Goal: Information Seeking & Learning: Learn about a topic

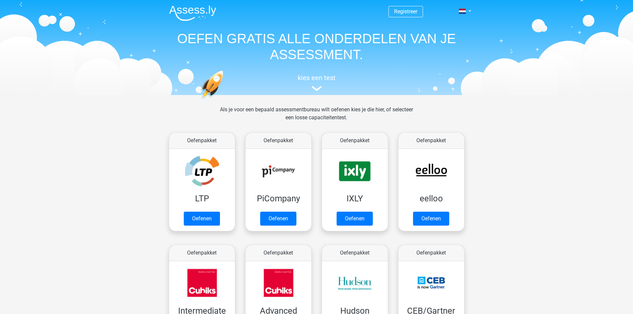
scroll to position [106, 0]
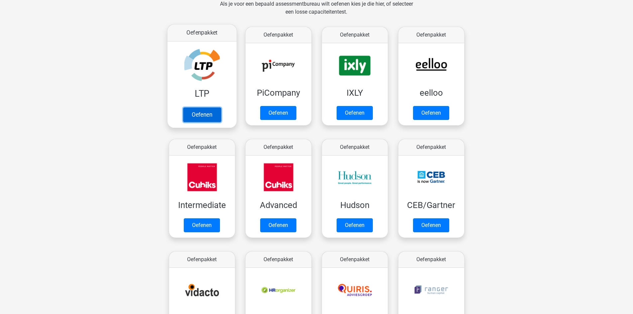
click at [207, 114] on link "Oefenen" at bounding box center [202, 114] width 38 height 15
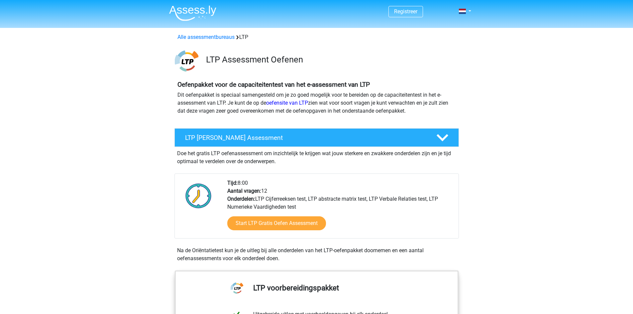
click at [197, 9] on img at bounding box center [192, 13] width 47 height 16
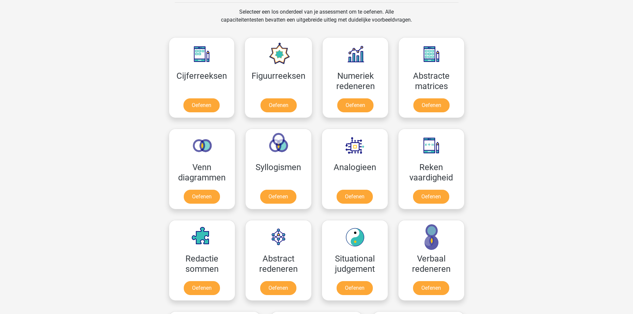
scroll to position [366, 0]
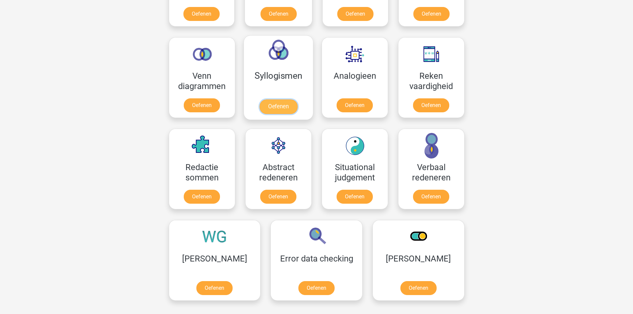
click at [273, 102] on link "Oefenen" at bounding box center [278, 106] width 38 height 15
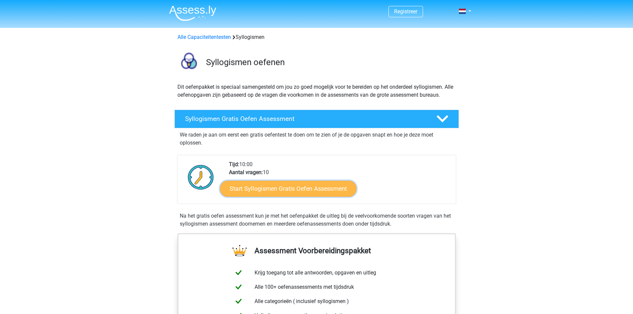
click at [299, 188] on link "Start Syllogismen Gratis Oefen Assessment" at bounding box center [288, 188] width 137 height 16
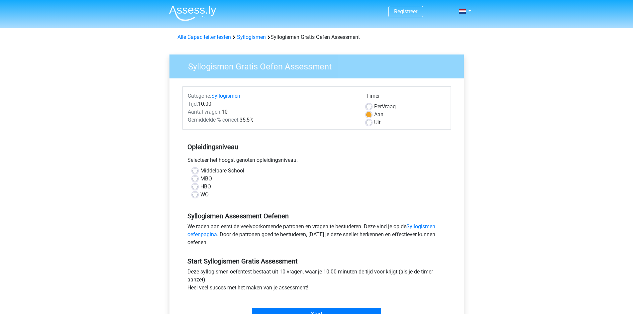
click at [200, 170] on label "Middelbare School" at bounding box center [222, 171] width 44 height 8
click at [196, 170] on input "Middelbare School" at bounding box center [194, 170] width 5 height 7
radio input "true"
click at [324, 308] on input "Start" at bounding box center [316, 314] width 129 height 13
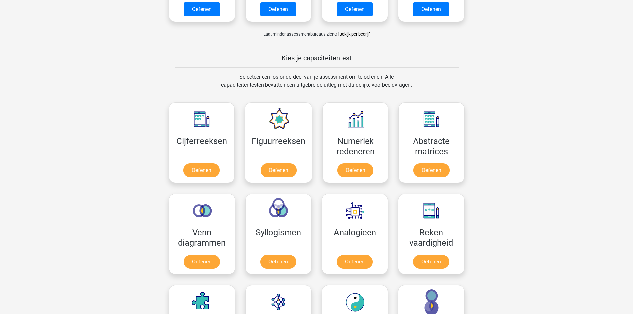
scroll to position [557, 0]
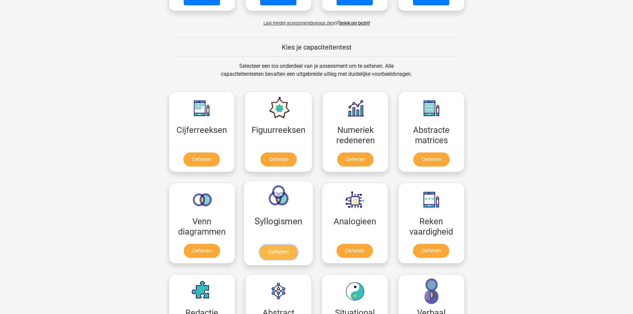
click at [277, 248] on link "Oefenen" at bounding box center [278, 252] width 38 height 15
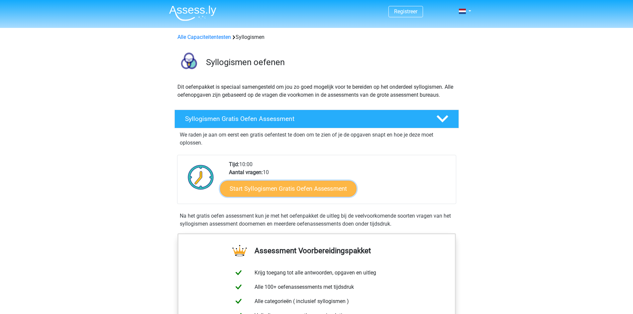
click at [265, 188] on link "Start Syllogismen Gratis Oefen Assessment" at bounding box center [288, 188] width 137 height 16
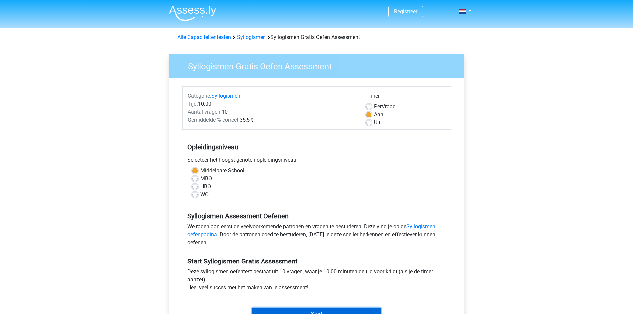
click at [291, 312] on input "Start" at bounding box center [316, 314] width 129 height 13
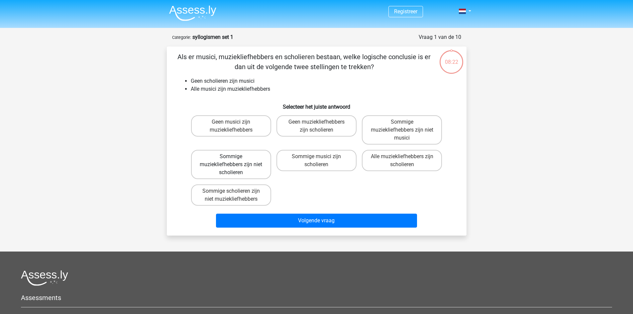
click at [225, 173] on label "Sommige muziekliefhebbers zijn niet scholieren" at bounding box center [231, 164] width 80 height 29
click at [231, 161] on input "Sommige muziekliefhebbers zijn niet scholieren" at bounding box center [233, 159] width 4 height 4
radio input "true"
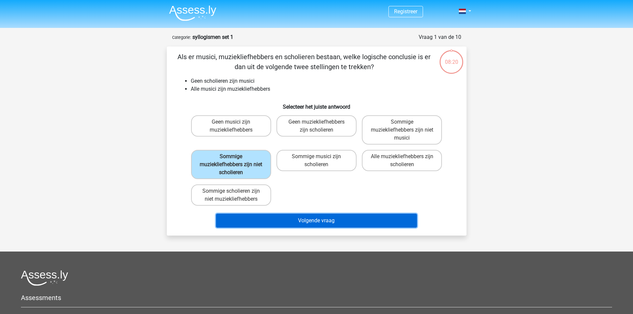
click at [295, 223] on button "Volgende vraag" at bounding box center [316, 221] width 201 height 14
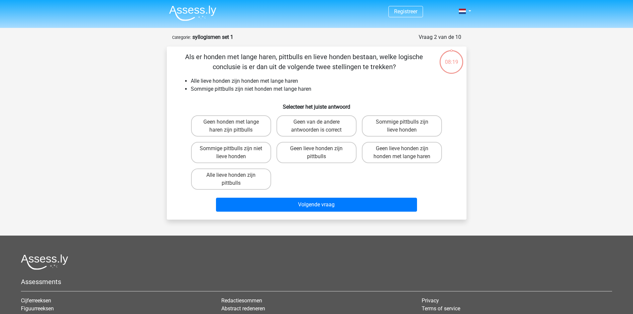
scroll to position [33, 0]
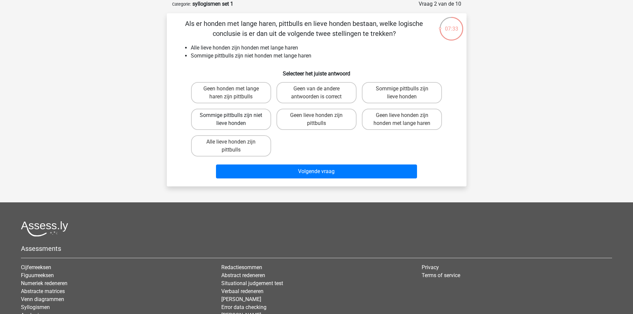
click at [239, 124] on label "Sommige pittbulls zijn niet lieve honden" at bounding box center [231, 119] width 80 height 21
click at [235, 120] on input "Sommige pittbulls zijn niet lieve honden" at bounding box center [233, 117] width 4 height 4
radio input "true"
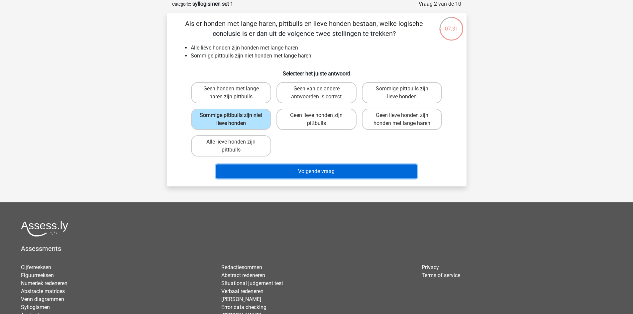
click at [321, 166] on button "Volgende vraag" at bounding box center [316, 171] width 201 height 14
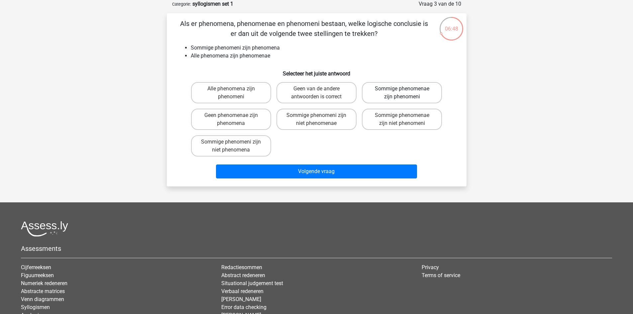
click at [396, 98] on label "Sommige phenomenae zijn phenomeni" at bounding box center [402, 92] width 80 height 21
click at [402, 93] on input "Sommige phenomenae zijn phenomeni" at bounding box center [404, 91] width 4 height 4
radio input "true"
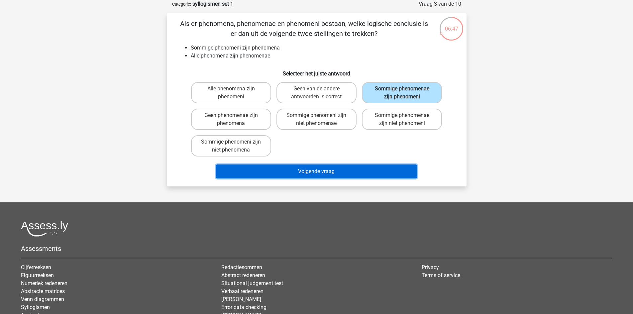
click at [365, 171] on button "Volgende vraag" at bounding box center [316, 171] width 201 height 14
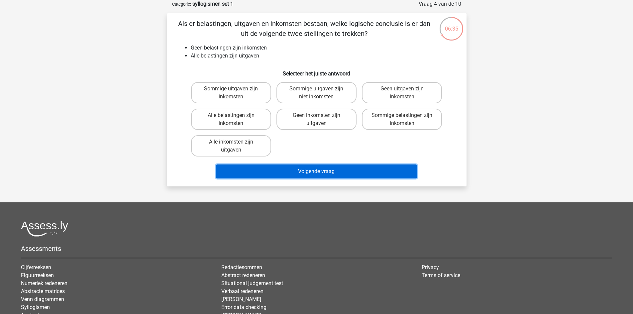
click at [365, 172] on button "Volgende vraag" at bounding box center [316, 171] width 201 height 14
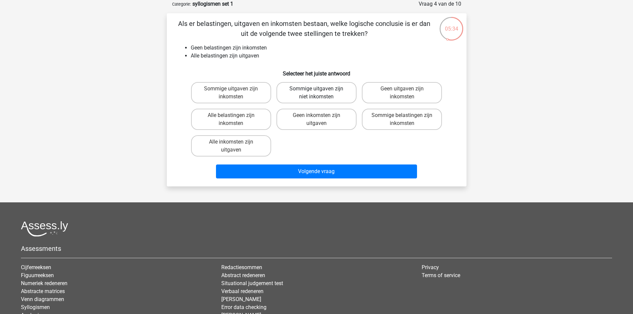
click at [314, 96] on label "Sommige uitgaven zijn niet inkomsten" at bounding box center [316, 92] width 80 height 21
click at [316, 93] on input "Sommige uitgaven zijn niet inkomsten" at bounding box center [318, 91] width 4 height 4
radio input "true"
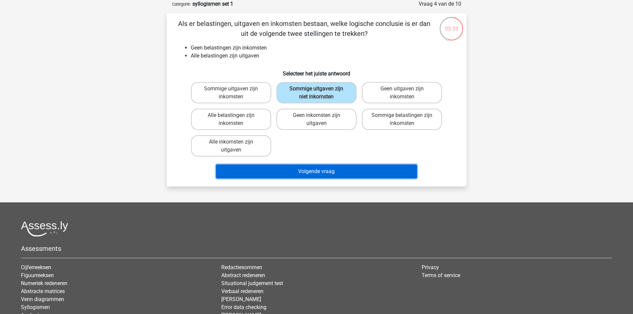
click at [323, 169] on button "Volgende vraag" at bounding box center [316, 171] width 201 height 14
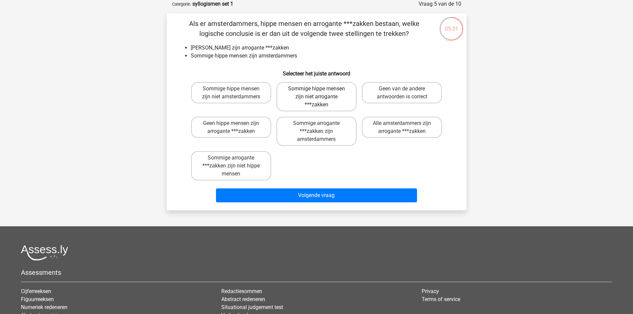
click at [323, 94] on label "Sommige hippe mensen zijn niet arrogante ***zakken" at bounding box center [316, 96] width 80 height 29
click at [321, 93] on input "Sommige hippe mensen zijn niet arrogante ***zakken" at bounding box center [318, 91] width 4 height 4
radio input "true"
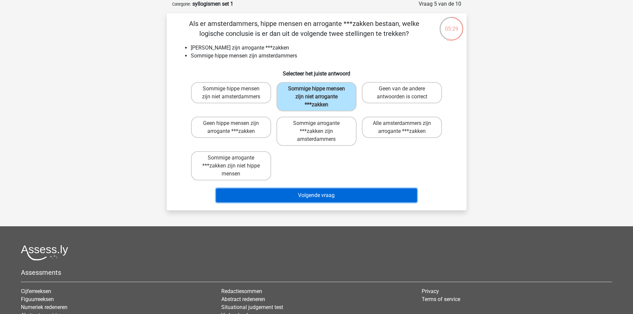
click at [309, 199] on button "Volgende vraag" at bounding box center [316, 195] width 201 height 14
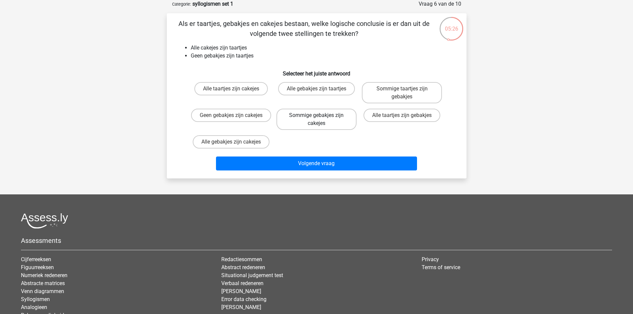
click at [311, 123] on label "Sommige gebakjes zijn cakejes" at bounding box center [316, 119] width 80 height 21
click at [316, 120] on input "Sommige gebakjes zijn cakejes" at bounding box center [318, 117] width 4 height 4
radio input "true"
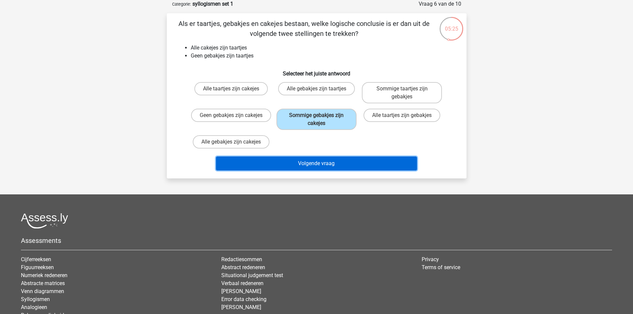
click at [312, 166] on button "Volgende vraag" at bounding box center [316, 164] width 201 height 14
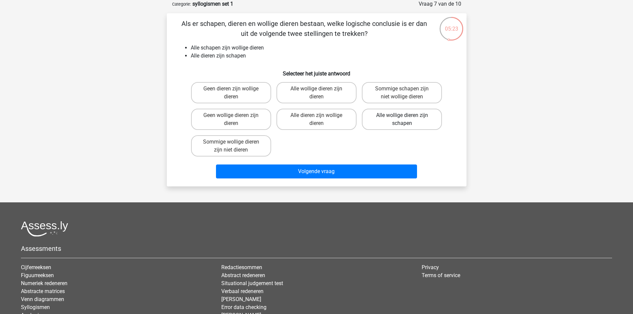
click at [389, 126] on label "Alle wollige dieren zijn schapen" at bounding box center [402, 119] width 80 height 21
click at [402, 120] on input "Alle wollige dieren zijn schapen" at bounding box center [404, 117] width 4 height 4
radio input "true"
click at [311, 122] on label "Alle dieren zijn wollige dieren" at bounding box center [316, 119] width 80 height 21
click at [316, 120] on input "Alle dieren zijn wollige dieren" at bounding box center [318, 117] width 4 height 4
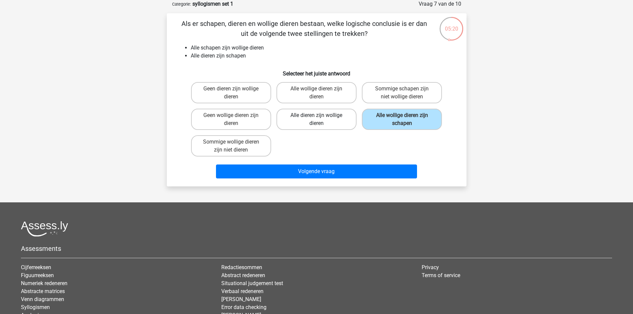
radio input "true"
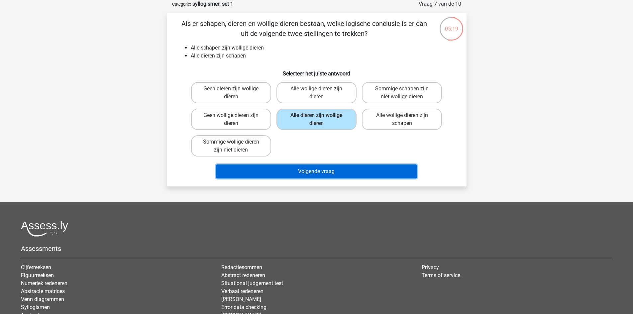
click at [320, 171] on button "Volgende vraag" at bounding box center [316, 171] width 201 height 14
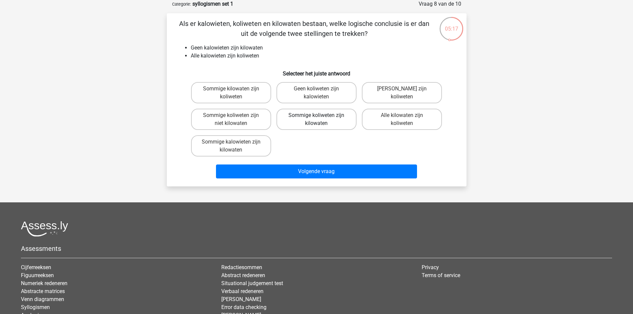
click at [318, 121] on label "Sommige koliweten zijn kilowaten" at bounding box center [316, 119] width 80 height 21
click at [318, 120] on input "Sommige koliweten zijn kilowaten" at bounding box center [318, 117] width 4 height 4
radio input "true"
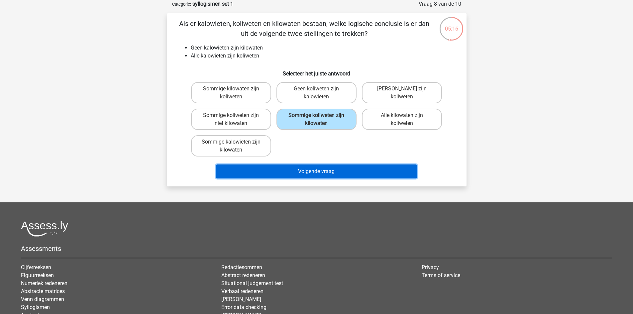
click at [322, 171] on button "Volgende vraag" at bounding box center [316, 171] width 201 height 14
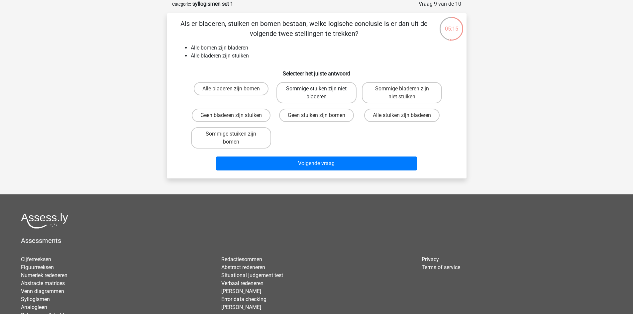
click at [313, 96] on label "Sommige stuiken zijn niet bladeren" at bounding box center [316, 92] width 80 height 21
click at [316, 93] on input "Sommige stuiken zijn niet bladeren" at bounding box center [318, 91] width 4 height 4
radio input "true"
click at [318, 174] on div "Als er bladeren, stuiken en bomen bestaan, welke logische conclusie is er dan u…" at bounding box center [317, 95] width 300 height 165
click at [386, 98] on label "Sommige bladeren zijn niet stuiken" at bounding box center [402, 92] width 80 height 21
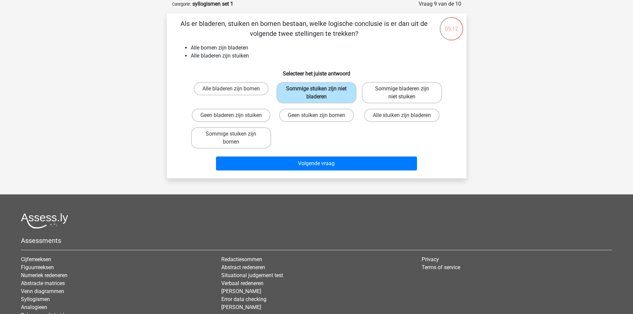
click at [402, 93] on input "Sommige bladeren zijn niet stuiken" at bounding box center [404, 91] width 4 height 4
radio input "true"
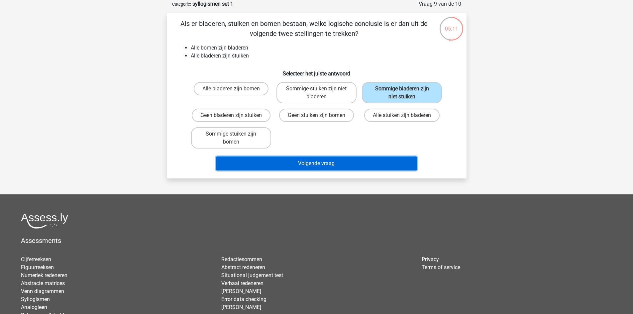
click at [279, 163] on button "Volgende vraag" at bounding box center [316, 164] width 201 height 14
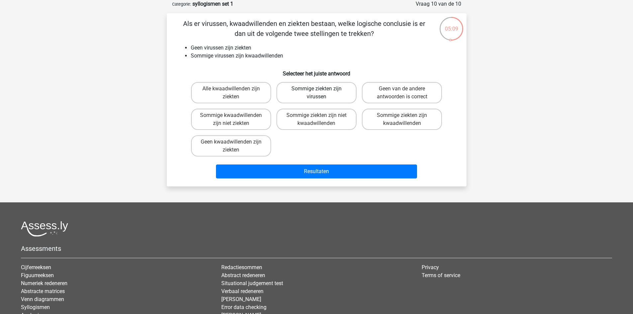
click at [308, 97] on label "Sommige ziekten zijn virussen" at bounding box center [316, 92] width 80 height 21
click at [316, 93] on input "Sommige ziekten zijn virussen" at bounding box center [318, 91] width 4 height 4
radio input "true"
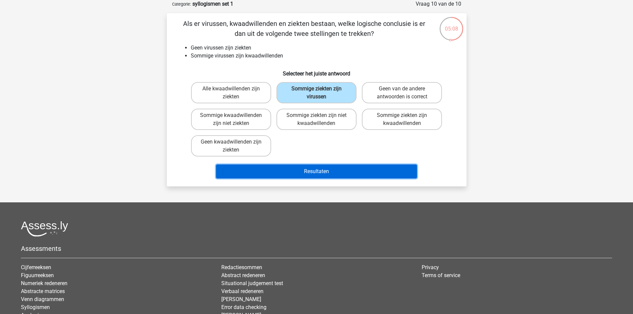
click at [307, 168] on button "Resultaten" at bounding box center [316, 171] width 201 height 14
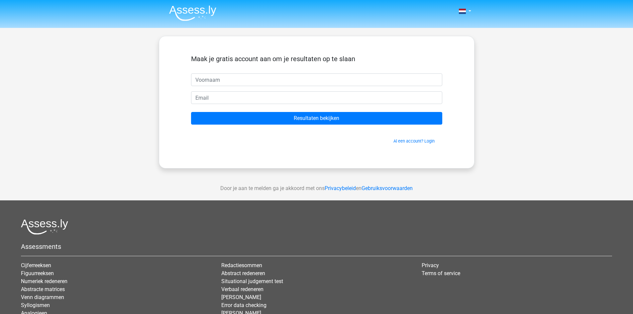
click at [223, 80] on input "text" at bounding box center [316, 79] width 251 height 13
click at [414, 141] on link "Al een account? Login" at bounding box center [413, 141] width 41 height 5
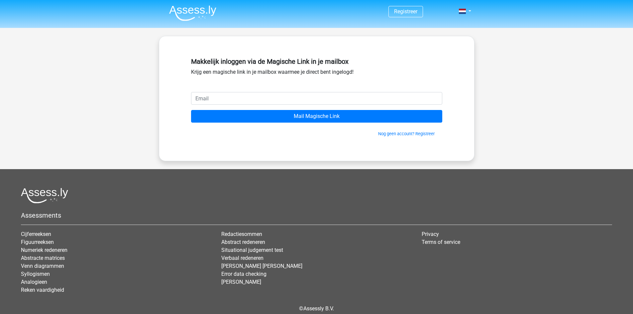
click at [297, 97] on input "email" at bounding box center [316, 98] width 251 height 13
type input "[EMAIL_ADDRESS][DOMAIN_NAME]"
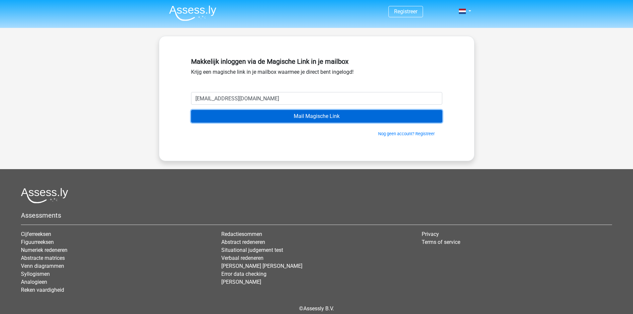
click at [327, 120] on input "Mail Magische Link" at bounding box center [316, 116] width 251 height 13
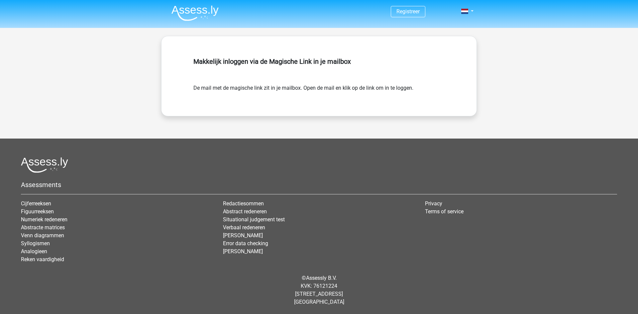
click at [205, 14] on img at bounding box center [194, 13] width 47 height 16
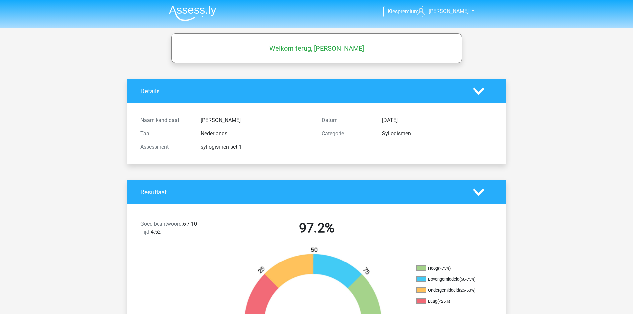
click at [191, 14] on img at bounding box center [192, 13] width 47 height 16
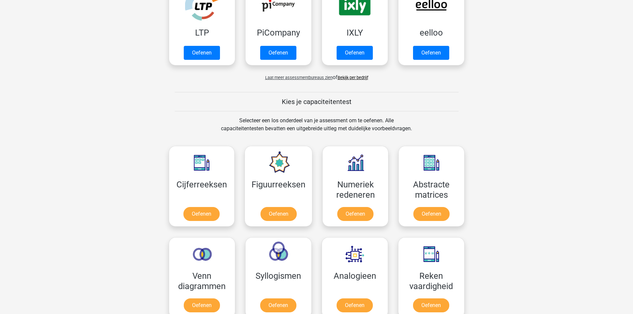
scroll to position [245, 0]
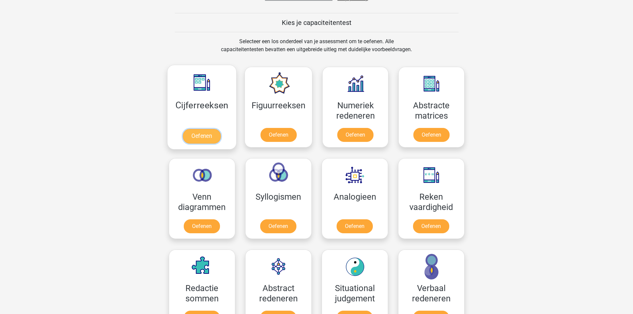
click at [217, 137] on link "Oefenen" at bounding box center [202, 136] width 38 height 15
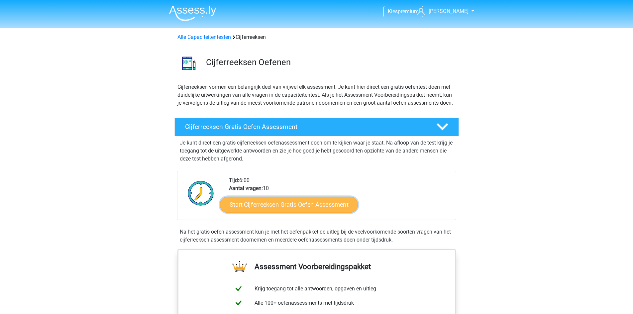
click at [289, 212] on link "Start Cijferreeksen Gratis Oefen Assessment" at bounding box center [289, 204] width 138 height 16
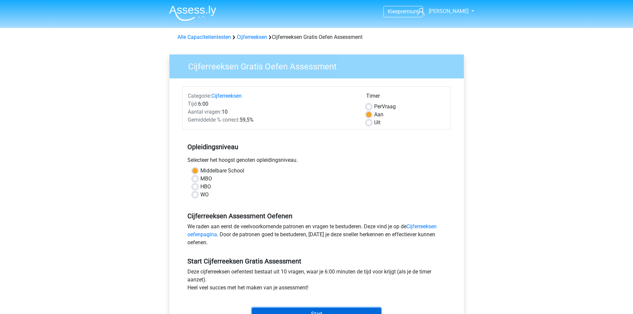
click at [303, 312] on input "Start" at bounding box center [316, 314] width 129 height 13
click at [319, 311] on input "Start" at bounding box center [316, 314] width 129 height 13
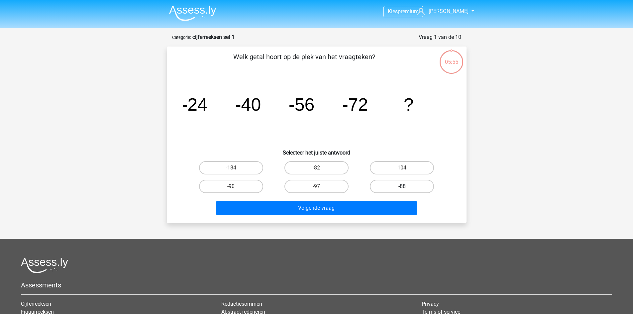
click at [396, 186] on label "-88" at bounding box center [402, 186] width 64 height 13
click at [402, 186] on input "-88" at bounding box center [404, 188] width 4 height 4
radio input "true"
click at [380, 215] on div "Volgende vraag" at bounding box center [316, 209] width 257 height 17
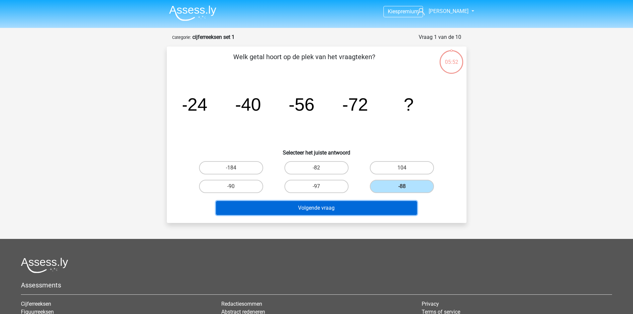
click at [378, 209] on button "Volgende vraag" at bounding box center [316, 208] width 201 height 14
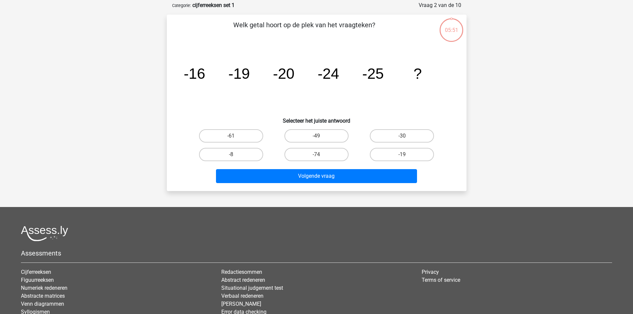
scroll to position [33, 0]
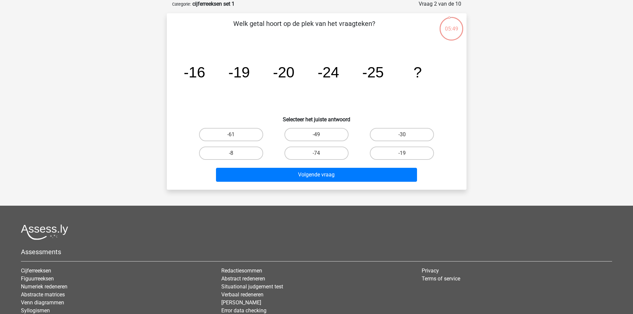
click at [402, 136] on input "-30" at bounding box center [404, 137] width 4 height 4
radio input "true"
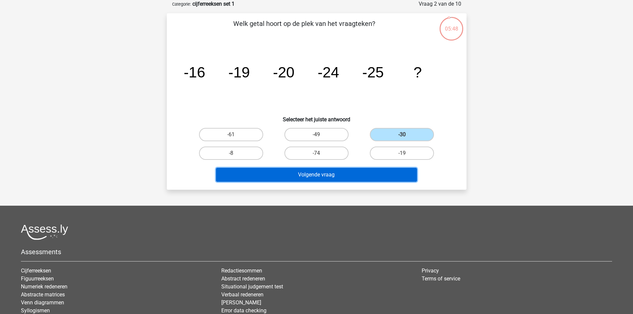
click at [360, 175] on button "Volgende vraag" at bounding box center [316, 175] width 201 height 14
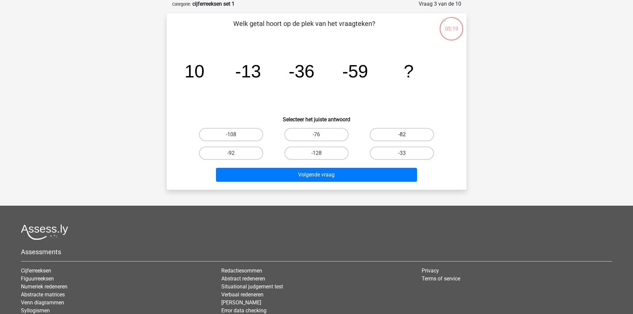
click at [396, 135] on label "-82" at bounding box center [402, 134] width 64 height 13
click at [402, 135] on input "-82" at bounding box center [404, 137] width 4 height 4
radio input "true"
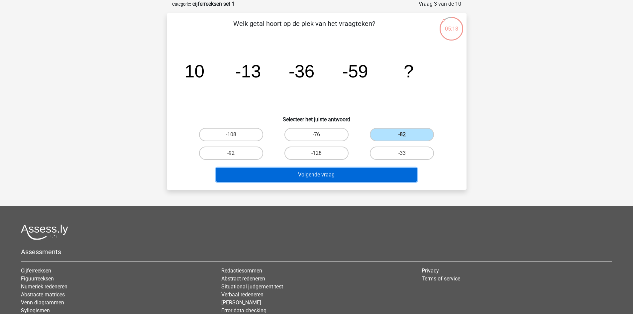
click at [367, 179] on button "Volgende vraag" at bounding box center [316, 175] width 201 height 14
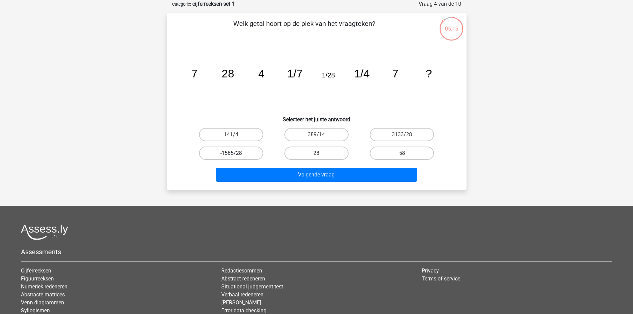
click at [246, 153] on label "-1565/28" at bounding box center [231, 153] width 64 height 13
click at [235, 153] on input "-1565/28" at bounding box center [233, 155] width 4 height 4
radio input "true"
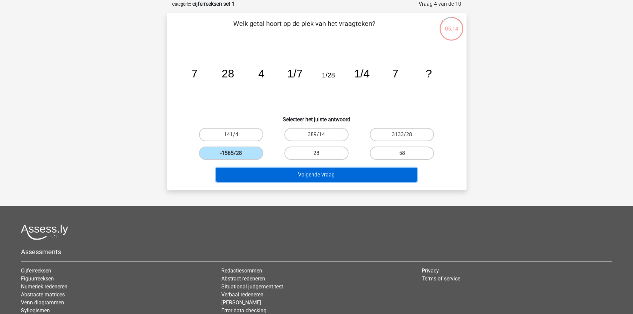
click at [290, 169] on button "Volgende vraag" at bounding box center [316, 175] width 201 height 14
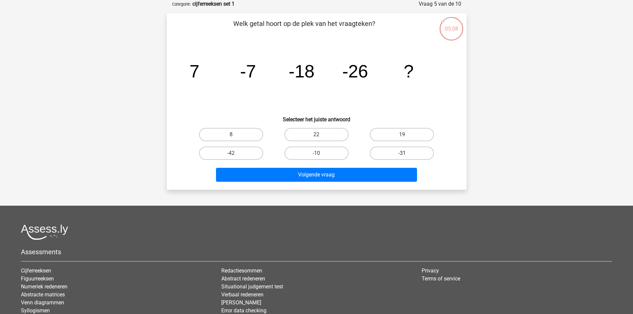
click at [382, 151] on label "-31" at bounding box center [402, 153] width 64 height 13
click at [402, 153] on input "-31" at bounding box center [404, 155] width 4 height 4
radio input "true"
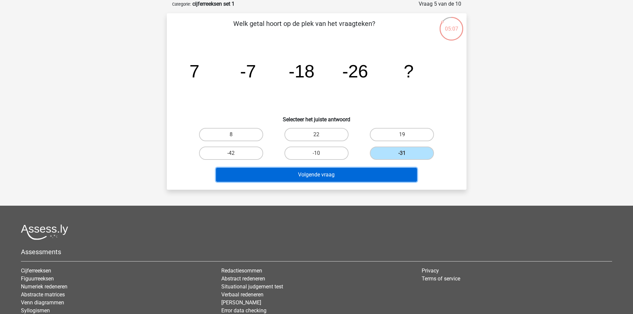
click at [362, 173] on button "Volgende vraag" at bounding box center [316, 175] width 201 height 14
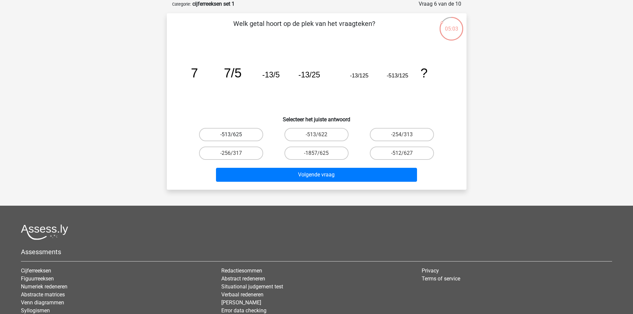
click at [242, 134] on label "-513/625" at bounding box center [231, 134] width 64 height 13
click at [235, 135] on input "-513/625" at bounding box center [233, 137] width 4 height 4
radio input "true"
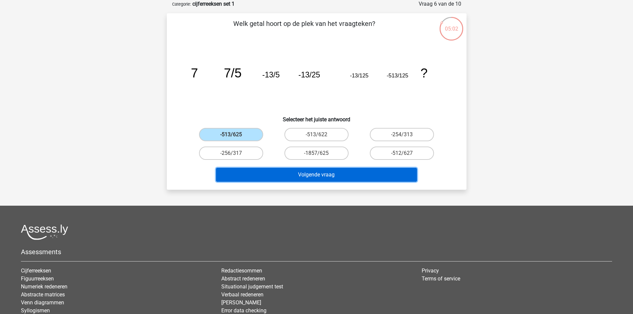
click at [301, 175] on button "Volgende vraag" at bounding box center [316, 175] width 201 height 14
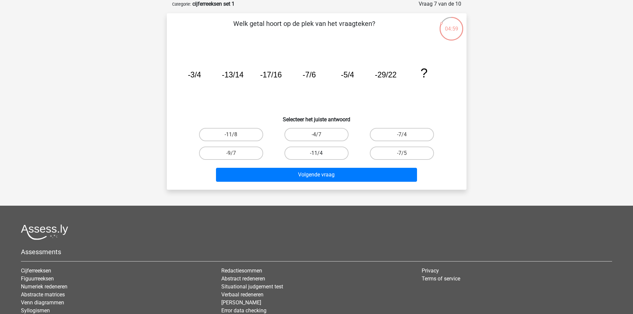
click at [313, 153] on label "-11/4" at bounding box center [316, 153] width 64 height 13
click at [316, 153] on input "-11/4" at bounding box center [318, 155] width 4 height 4
radio input "true"
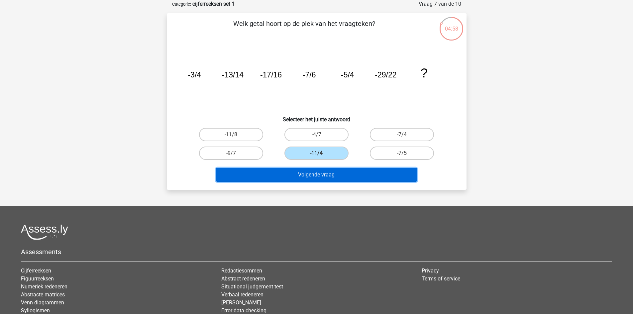
click at [321, 176] on button "Volgende vraag" at bounding box center [316, 175] width 201 height 14
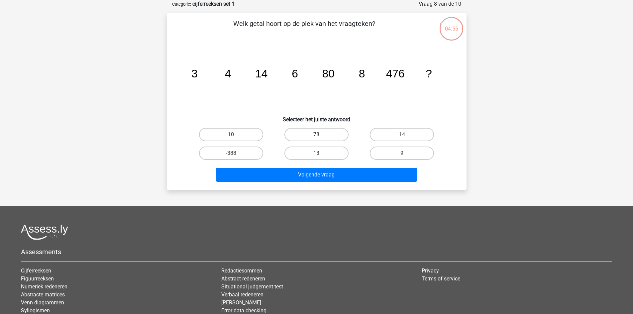
click at [313, 132] on label "78" at bounding box center [316, 134] width 64 height 13
click at [316, 135] on input "78" at bounding box center [318, 137] width 4 height 4
radio input "true"
click at [391, 154] on label "9" at bounding box center [402, 153] width 64 height 13
click at [402, 154] on input "9" at bounding box center [404, 155] width 4 height 4
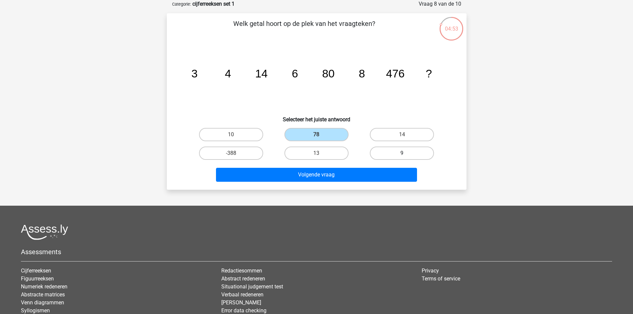
radio input "true"
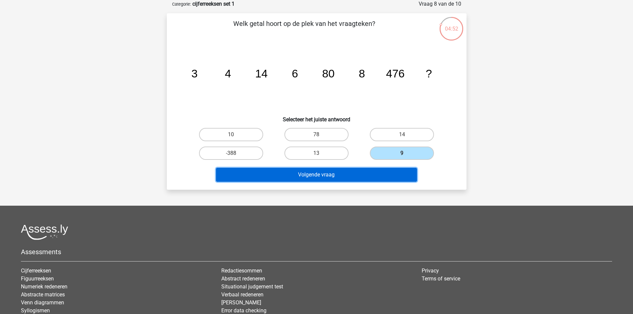
click at [377, 169] on button "Volgende vraag" at bounding box center [316, 175] width 201 height 14
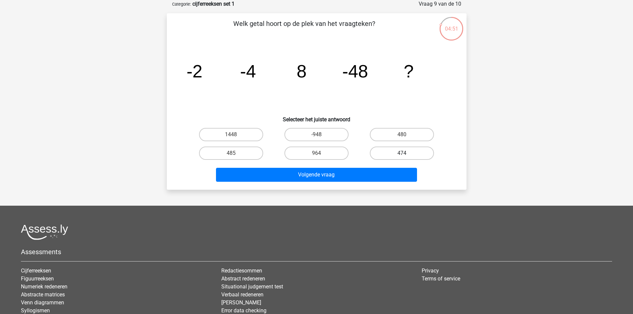
click at [392, 156] on label "474" at bounding box center [402, 153] width 64 height 13
click at [402, 156] on input "474" at bounding box center [404, 155] width 4 height 4
radio input "true"
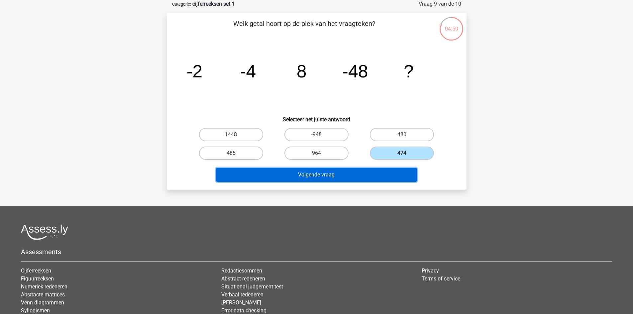
click at [368, 170] on button "Volgende vraag" at bounding box center [316, 175] width 201 height 14
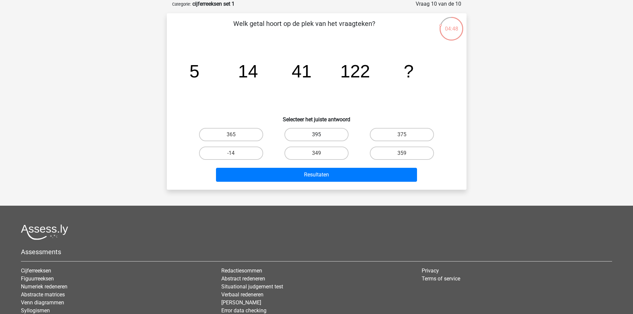
click at [312, 131] on label "395" at bounding box center [316, 134] width 64 height 13
click at [316, 135] on input "395" at bounding box center [318, 137] width 4 height 4
radio input "true"
click at [323, 166] on div "Resultaten" at bounding box center [316, 173] width 278 height 22
click at [248, 156] on label "-14" at bounding box center [231, 153] width 64 height 13
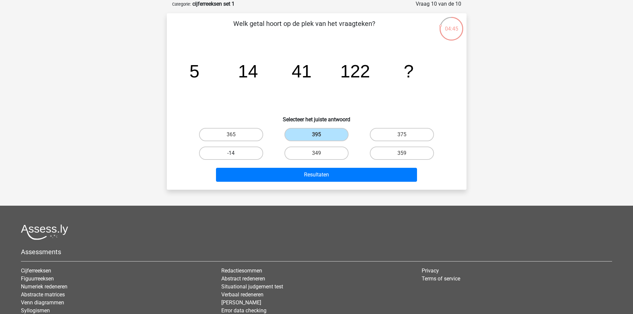
click at [235, 156] on input "-14" at bounding box center [233, 155] width 4 height 4
radio input "true"
click at [304, 186] on div "Welk getal hoort op de plek van het vraagteken? image/svg+xml 5 14 41 122 ? Sel…" at bounding box center [317, 101] width 300 height 176
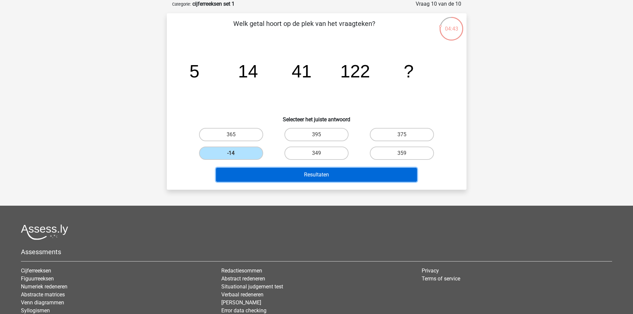
click at [304, 176] on button "Resultaten" at bounding box center [316, 175] width 201 height 14
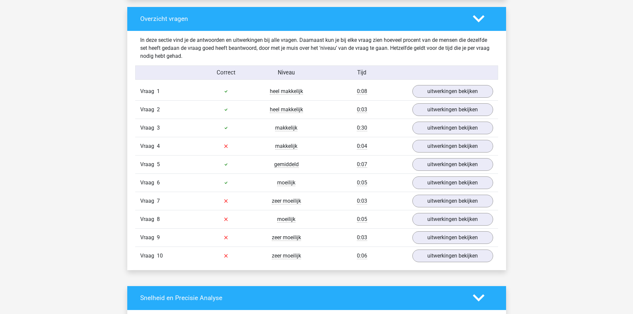
scroll to position [494, 0]
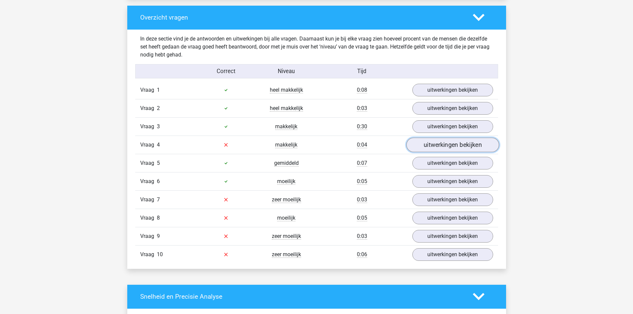
click at [454, 145] on link "uitwerkingen bekijken" at bounding box center [452, 145] width 93 height 15
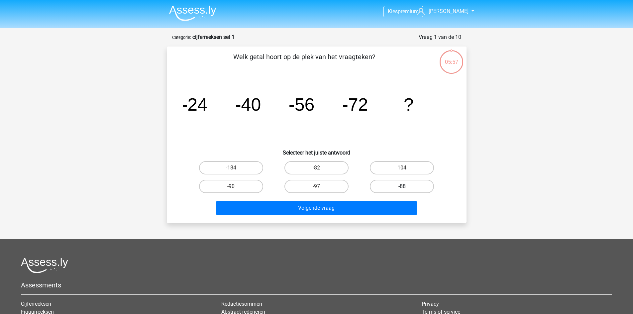
click at [413, 183] on label "-88" at bounding box center [402, 186] width 64 height 13
click at [406, 186] on input "-88" at bounding box center [404, 188] width 4 height 4
radio input "true"
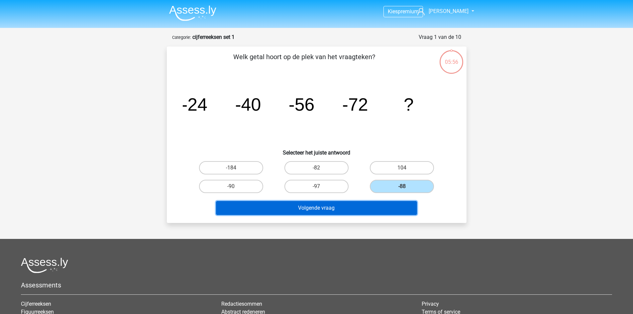
click at [380, 212] on button "Volgende vraag" at bounding box center [316, 208] width 201 height 14
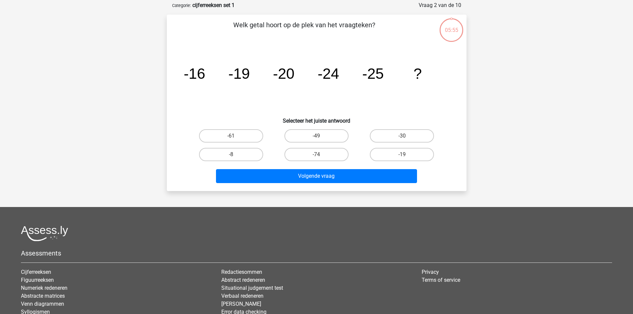
scroll to position [33, 0]
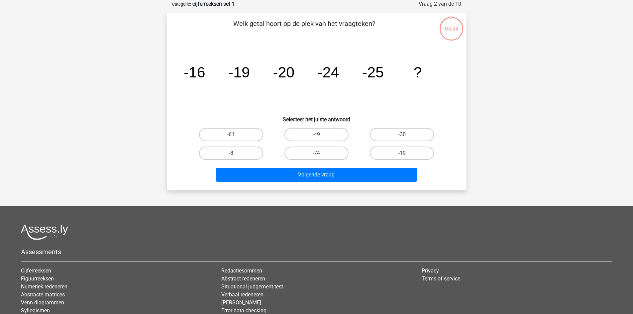
click at [412, 130] on label "-30" at bounding box center [402, 134] width 64 height 13
click at [406, 135] on input "-30" at bounding box center [404, 137] width 4 height 4
radio input "true"
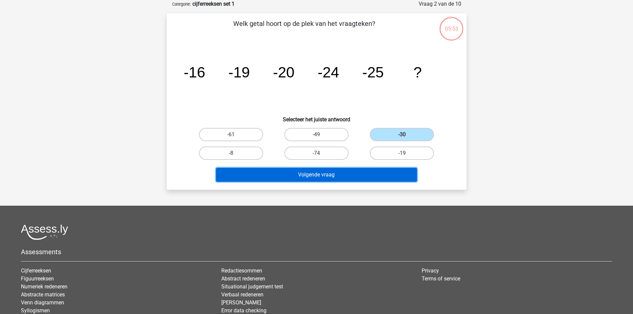
click at [380, 173] on button "Volgende vraag" at bounding box center [316, 175] width 201 height 14
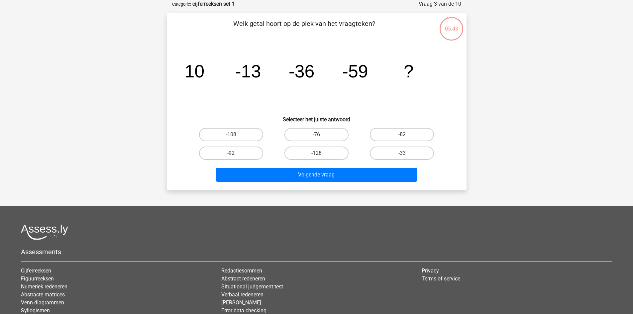
click at [396, 135] on label "-82" at bounding box center [402, 134] width 64 height 13
click at [402, 135] on input "-82" at bounding box center [404, 137] width 4 height 4
radio input "true"
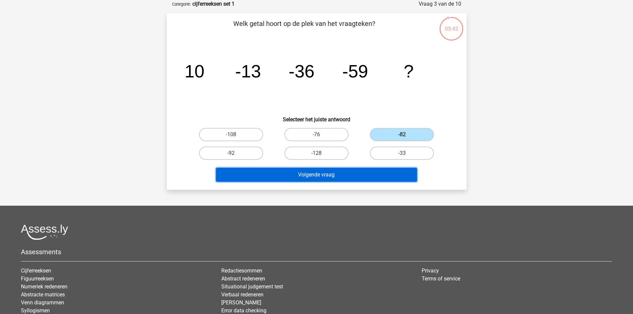
click at [383, 176] on button "Volgende vraag" at bounding box center [316, 175] width 201 height 14
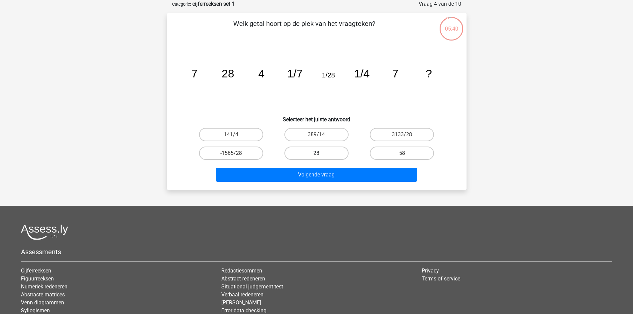
click at [313, 153] on label "28" at bounding box center [316, 153] width 64 height 13
click at [316, 153] on input "28" at bounding box center [318, 155] width 4 height 4
radio input "true"
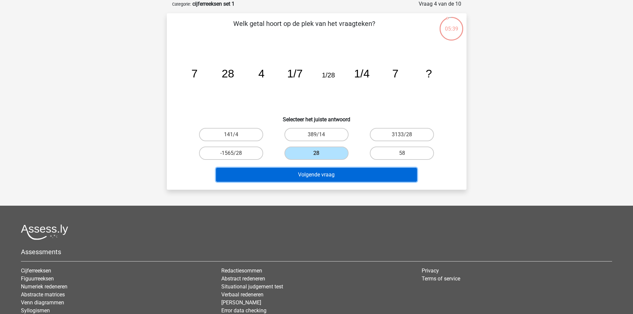
click at [321, 170] on button "Volgende vraag" at bounding box center [316, 175] width 201 height 14
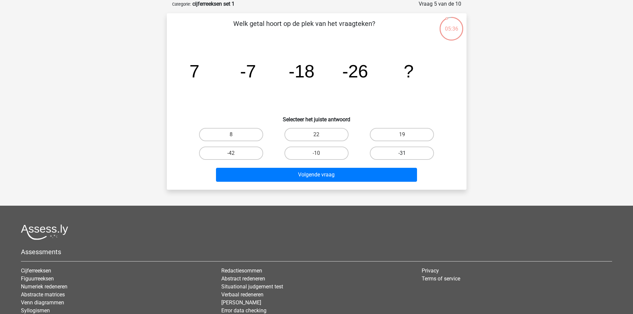
click at [385, 150] on label "-31" at bounding box center [402, 153] width 64 height 13
click at [402, 153] on input "-31" at bounding box center [404, 155] width 4 height 4
radio input "true"
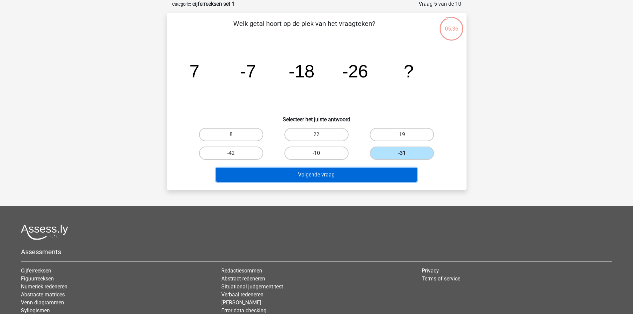
click at [377, 173] on button "Volgende vraag" at bounding box center [316, 175] width 201 height 14
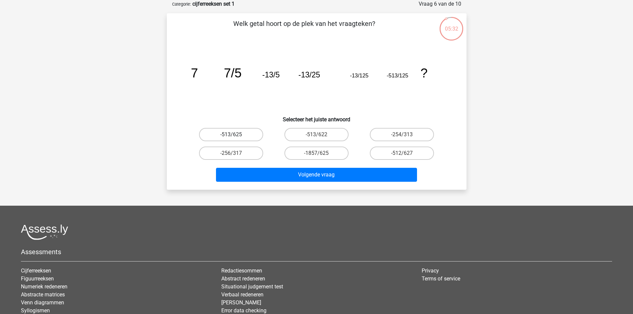
click at [244, 136] on label "-513/625" at bounding box center [231, 134] width 64 height 13
click at [235, 136] on input "-513/625" at bounding box center [233, 137] width 4 height 4
radio input "true"
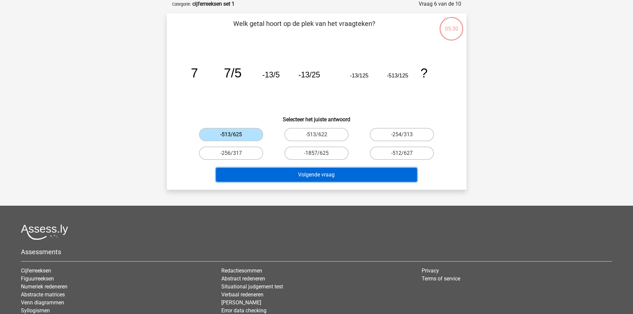
click at [287, 176] on button "Volgende vraag" at bounding box center [316, 175] width 201 height 14
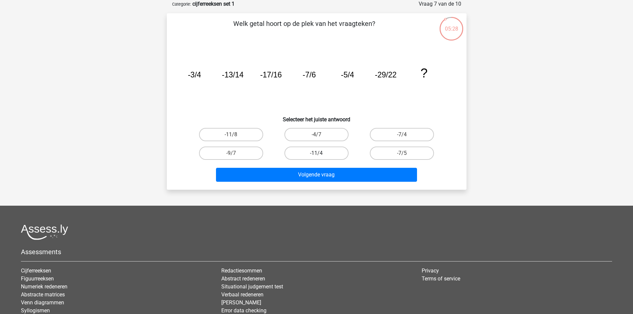
click at [316, 153] on label "-11/4" at bounding box center [316, 153] width 64 height 13
click at [316, 153] on input "-11/4" at bounding box center [318, 155] width 4 height 4
radio input "true"
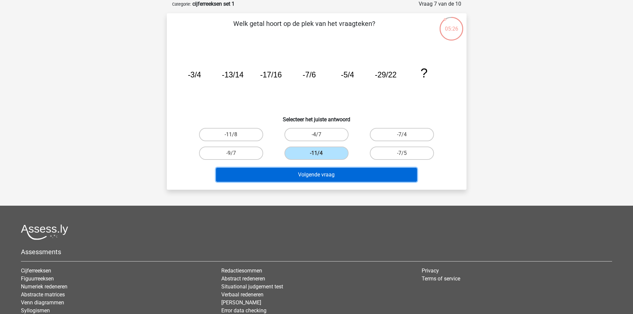
click at [332, 171] on button "Volgende vraag" at bounding box center [316, 175] width 201 height 14
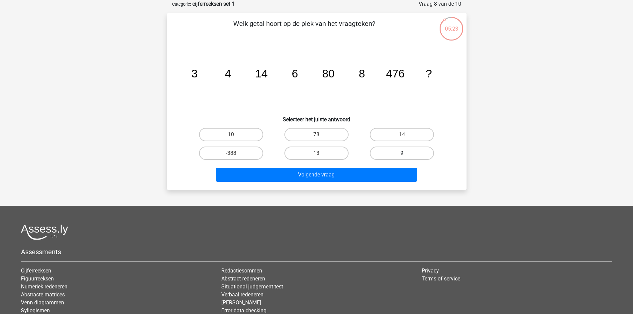
click at [393, 152] on label "9" at bounding box center [402, 153] width 64 height 13
click at [402, 153] on input "9" at bounding box center [404, 155] width 4 height 4
radio input "true"
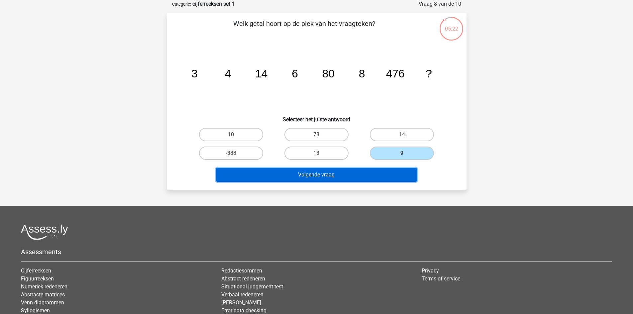
click at [346, 174] on button "Volgende vraag" at bounding box center [316, 175] width 201 height 14
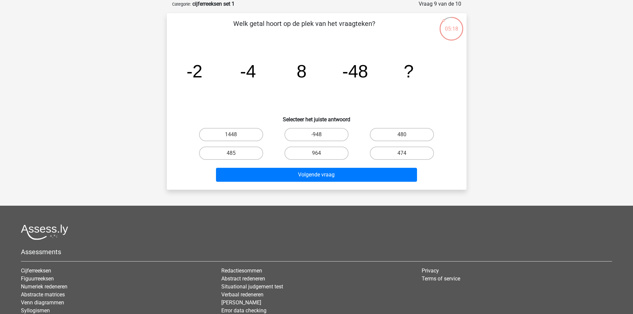
click at [318, 157] on input "964" at bounding box center [318, 155] width 4 height 4
radio input "true"
click at [313, 134] on label "-948" at bounding box center [316, 134] width 64 height 13
click at [316, 135] on input "-948" at bounding box center [318, 137] width 4 height 4
radio input "true"
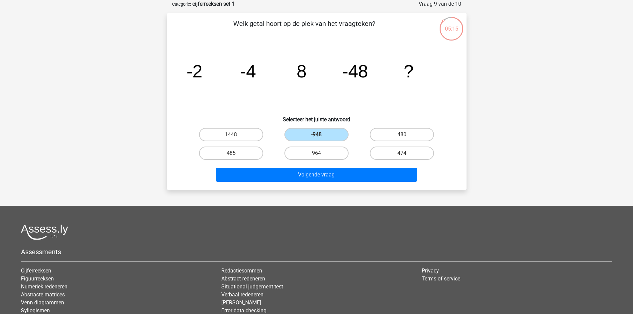
click at [329, 186] on div "Welk getal hoort op de plek van het vraagteken? image/svg+xml -2 -4 8 -48 ? Sel…" at bounding box center [317, 101] width 300 height 176
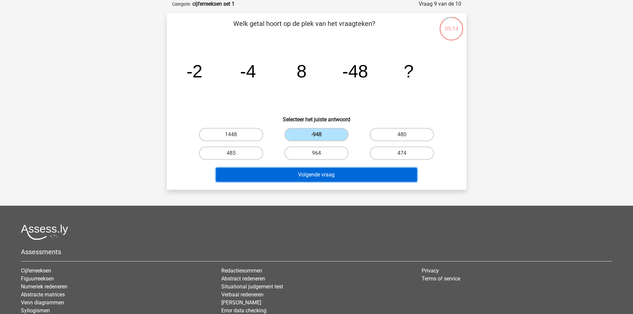
click at [327, 178] on button "Volgende vraag" at bounding box center [316, 175] width 201 height 14
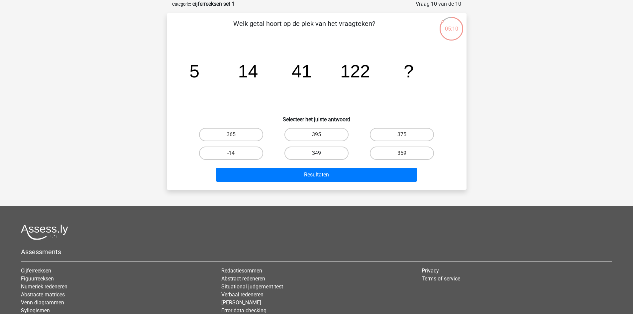
click at [315, 157] on label "349" at bounding box center [316, 153] width 64 height 13
click at [316, 157] on input "349" at bounding box center [318, 155] width 4 height 4
radio input "true"
click at [243, 152] on label "-14" at bounding box center [231, 153] width 64 height 13
click at [235, 153] on input "-14" at bounding box center [233, 155] width 4 height 4
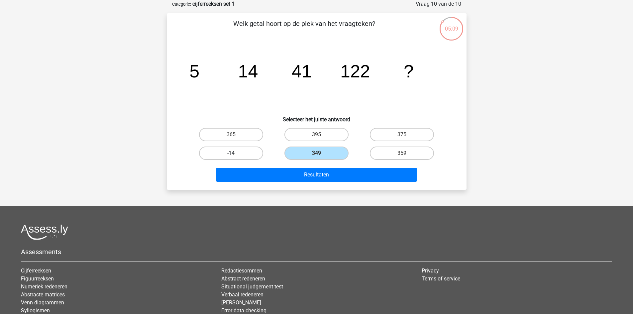
radio input "true"
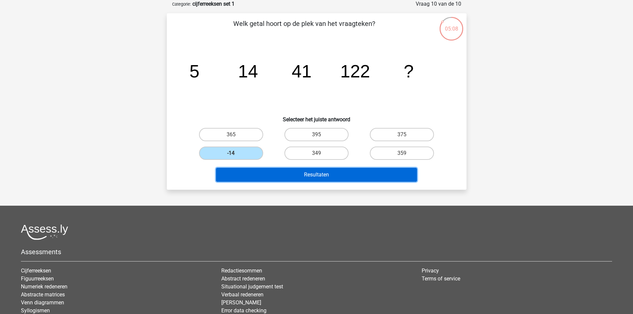
click at [307, 177] on button "Resultaten" at bounding box center [316, 175] width 201 height 14
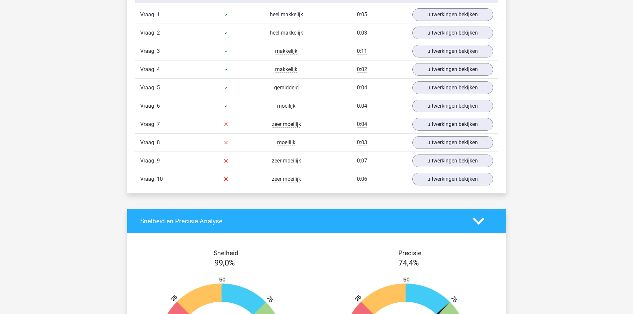
scroll to position [566, 0]
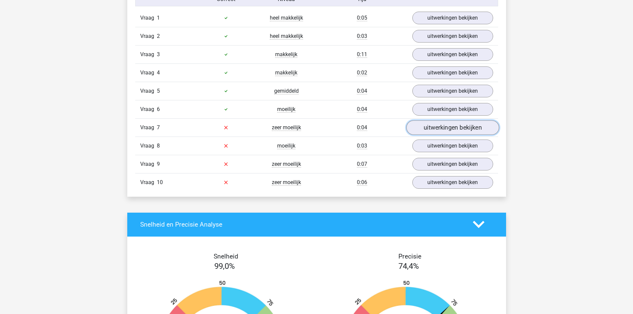
click at [473, 122] on link "uitwerkingen bekijken" at bounding box center [452, 127] width 93 height 15
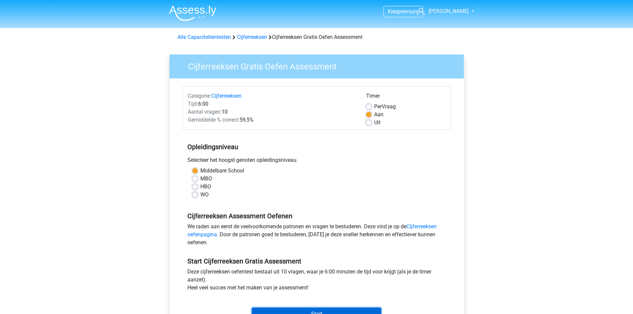
click at [351, 311] on input "Start" at bounding box center [316, 314] width 129 height 13
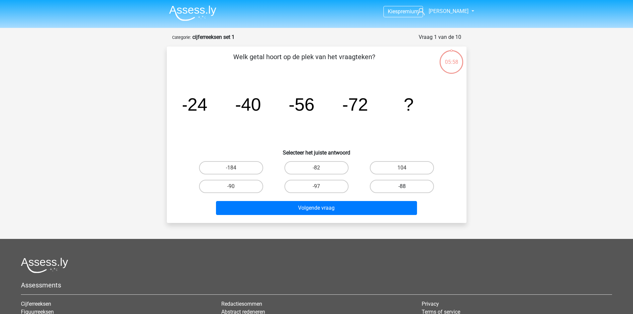
click at [404, 185] on label "-88" at bounding box center [402, 186] width 64 height 13
click at [404, 186] on input "-88" at bounding box center [404, 188] width 4 height 4
radio input "true"
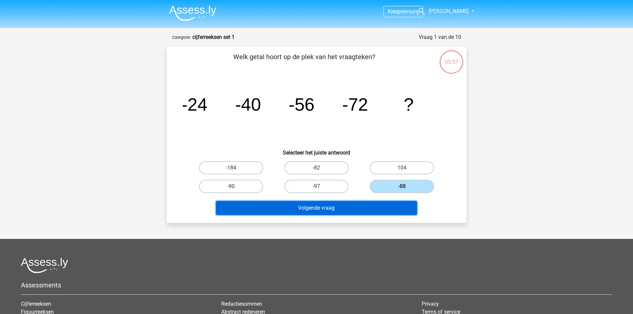
click at [391, 206] on button "Volgende vraag" at bounding box center [316, 208] width 201 height 14
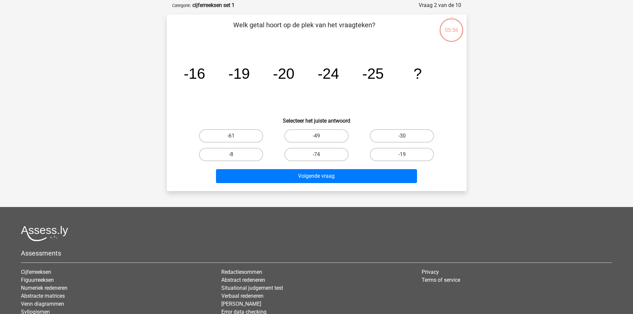
scroll to position [33, 0]
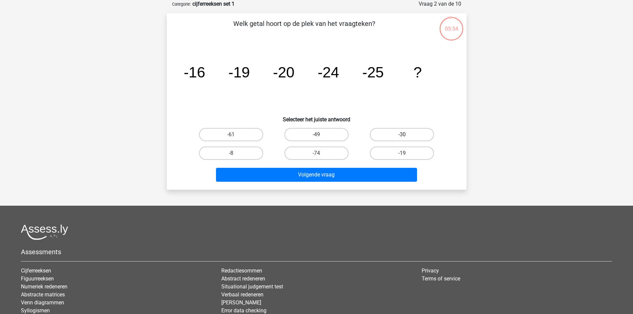
click at [406, 137] on label "-30" at bounding box center [402, 134] width 64 height 13
click at [406, 137] on input "-30" at bounding box center [404, 137] width 4 height 4
radio input "true"
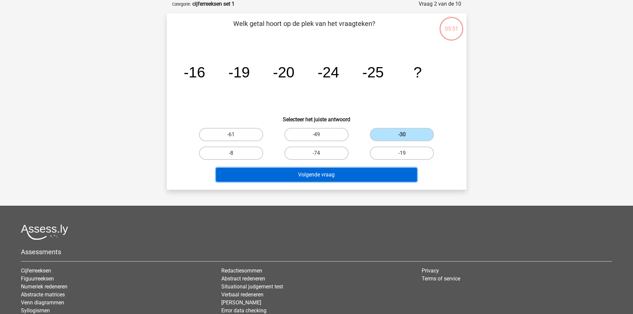
click at [365, 172] on button "Volgende vraag" at bounding box center [316, 175] width 201 height 14
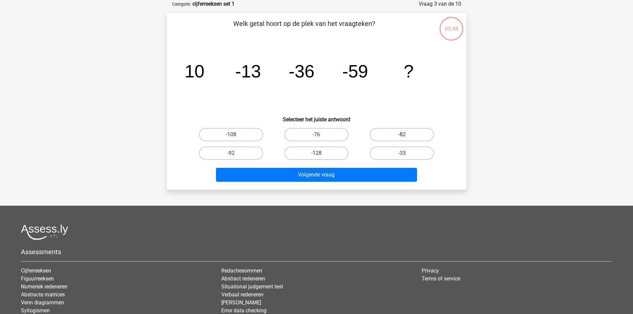
click at [396, 135] on label "-82" at bounding box center [402, 134] width 64 height 13
click at [402, 135] on input "-82" at bounding box center [404, 137] width 4 height 4
radio input "true"
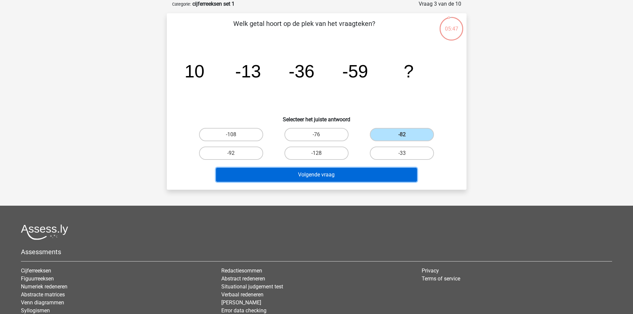
click at [367, 170] on button "Volgende vraag" at bounding box center [316, 175] width 201 height 14
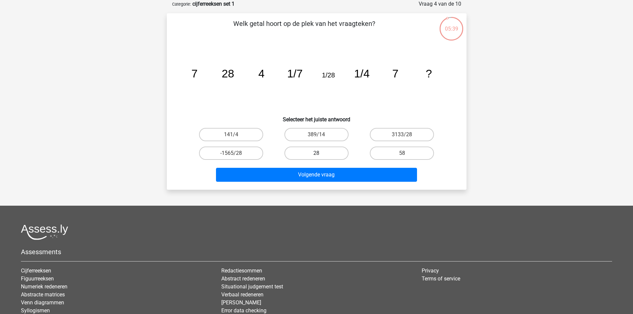
click at [314, 156] on label "28" at bounding box center [316, 153] width 64 height 13
click at [316, 156] on input "28" at bounding box center [318, 155] width 4 height 4
radio input "true"
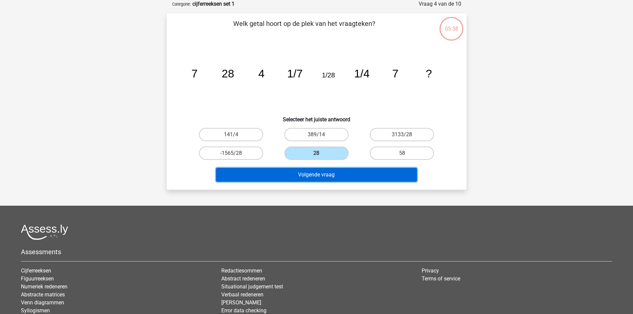
click at [320, 174] on button "Volgende vraag" at bounding box center [316, 175] width 201 height 14
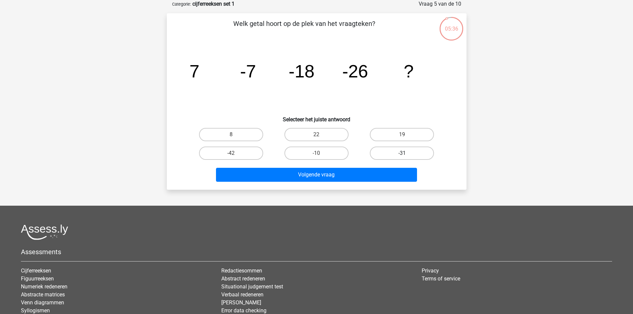
click at [396, 147] on label "-31" at bounding box center [402, 153] width 64 height 13
click at [402, 153] on input "-31" at bounding box center [404, 155] width 4 height 4
radio input "true"
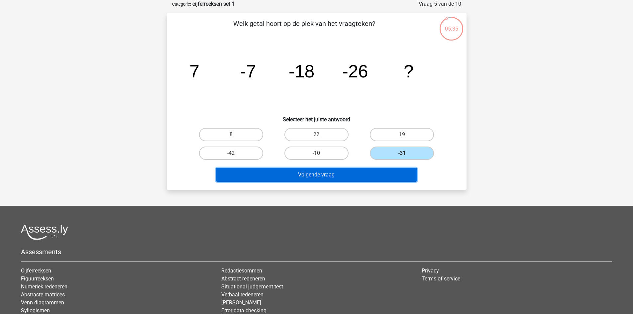
click at [368, 174] on button "Volgende vraag" at bounding box center [316, 175] width 201 height 14
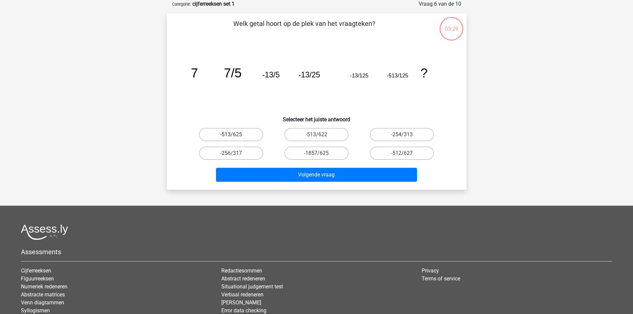
click at [237, 134] on label "-513/625" at bounding box center [231, 134] width 64 height 13
click at [235, 135] on input "-513/625" at bounding box center [233, 137] width 4 height 4
radio input "true"
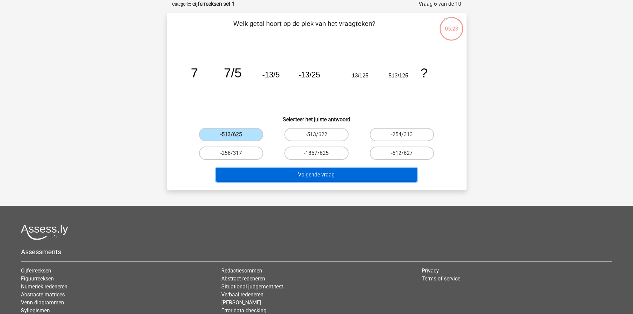
click at [293, 176] on button "Volgende vraag" at bounding box center [316, 175] width 201 height 14
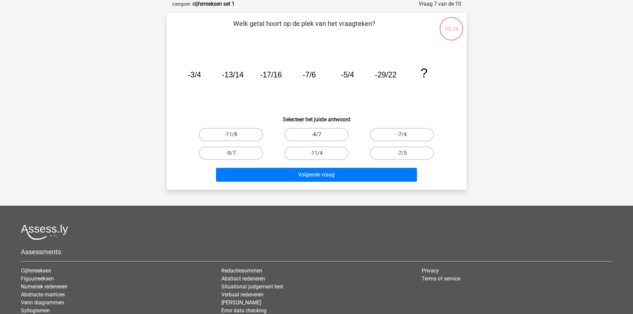
click at [303, 135] on label "-4/7" at bounding box center [316, 134] width 64 height 13
click at [316, 135] on input "-4/7" at bounding box center [318, 137] width 4 height 4
radio input "true"
click at [314, 154] on label "-11/4" at bounding box center [316, 153] width 64 height 13
click at [316, 154] on input "-11/4" at bounding box center [318, 155] width 4 height 4
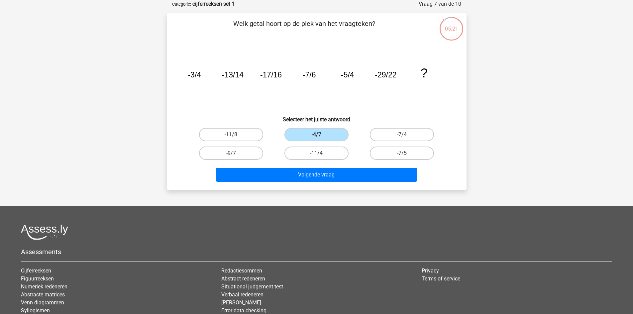
radio input "true"
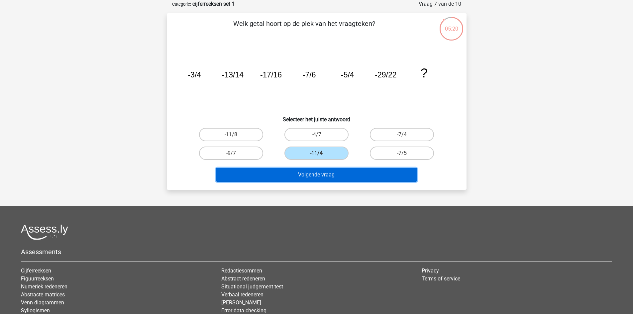
click at [317, 171] on button "Volgende vraag" at bounding box center [316, 175] width 201 height 14
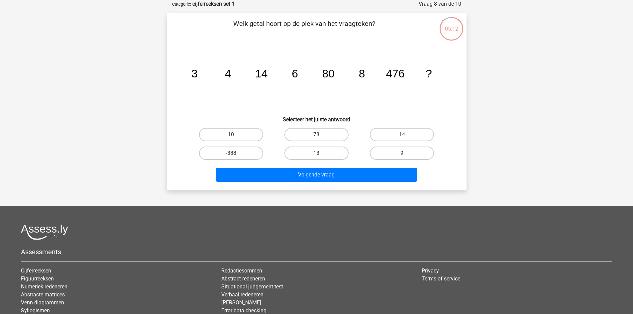
click at [248, 158] on label "-388" at bounding box center [231, 153] width 64 height 13
click at [235, 157] on input "-388" at bounding box center [233, 155] width 4 height 4
radio input "true"
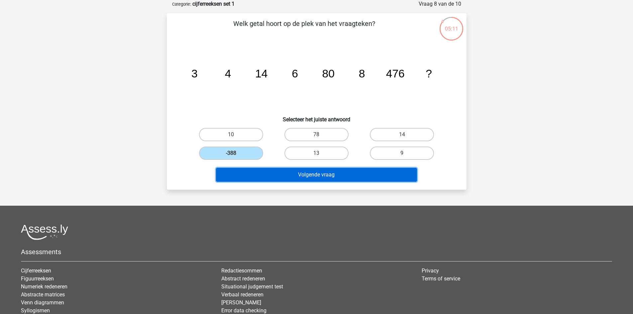
click at [315, 174] on button "Volgende vraag" at bounding box center [316, 175] width 201 height 14
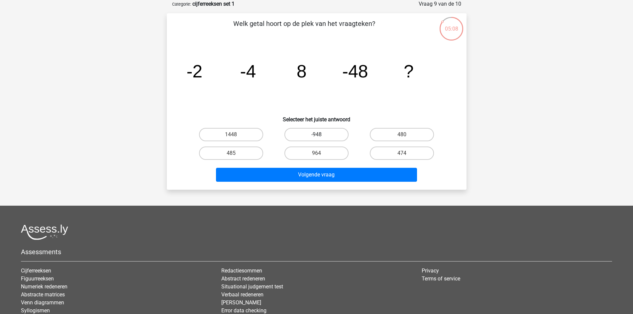
click at [315, 131] on label "-948" at bounding box center [316, 134] width 64 height 13
click at [316, 135] on input "-948" at bounding box center [318, 137] width 4 height 4
radio input "true"
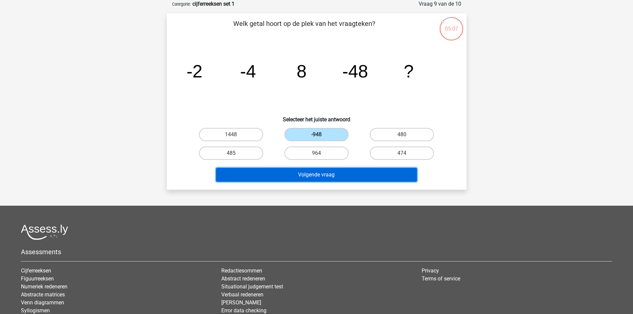
click at [319, 168] on button "Volgende vraag" at bounding box center [316, 175] width 201 height 14
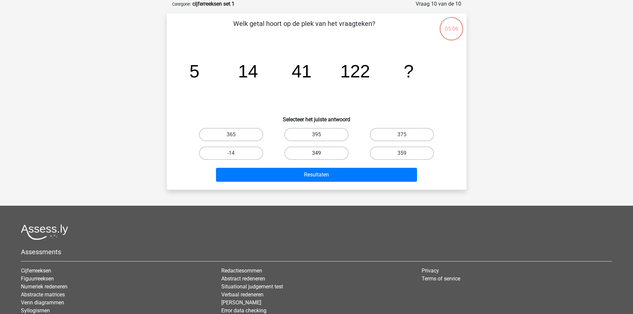
click at [307, 156] on label "349" at bounding box center [316, 153] width 64 height 13
click at [316, 156] on input "349" at bounding box center [318, 155] width 4 height 4
radio input "true"
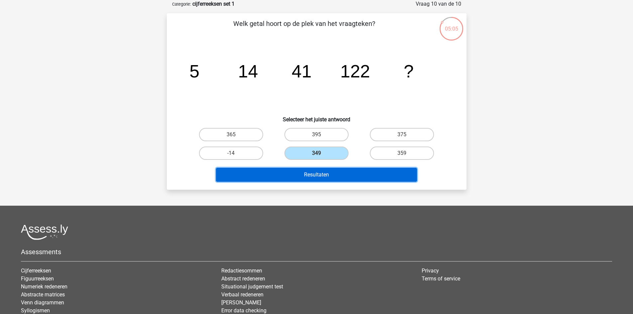
click at [309, 178] on button "Resultaten" at bounding box center [316, 175] width 201 height 14
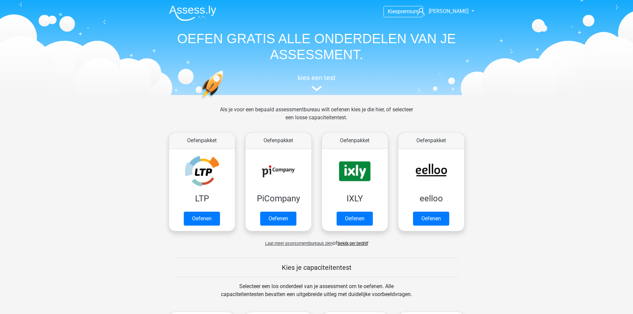
scroll to position [245, 0]
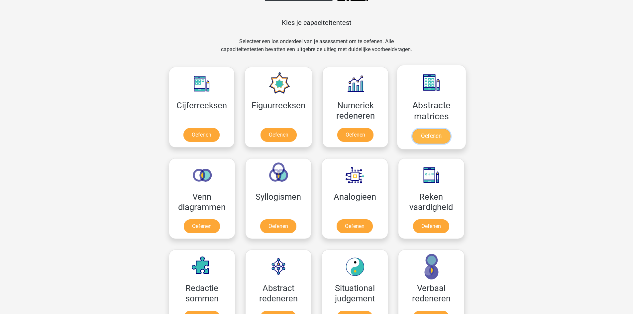
click at [435, 135] on link "Oefenen" at bounding box center [431, 136] width 38 height 15
click at [433, 224] on link "Oefenen" at bounding box center [431, 227] width 38 height 15
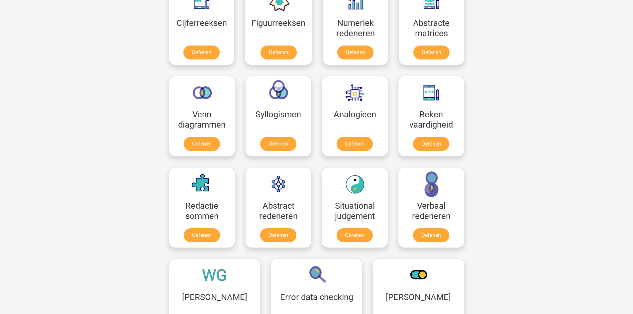
scroll to position [327, 0]
click at [422, 142] on link "Oefenen" at bounding box center [431, 145] width 38 height 15
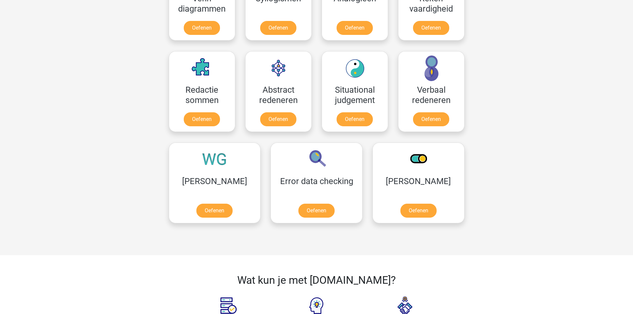
scroll to position [443, 0]
click at [207, 219] on link "Oefenen" at bounding box center [215, 212] width 38 height 15
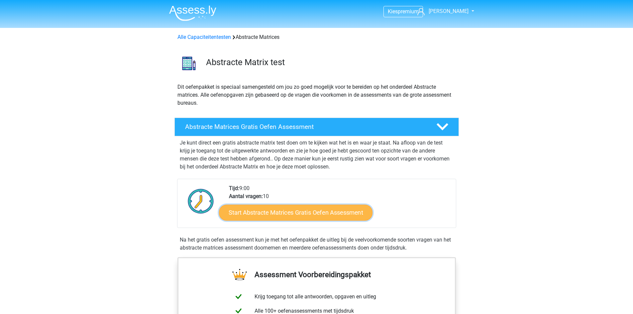
click at [323, 217] on link "Start Abstracte Matrices Gratis Oefen Assessment" at bounding box center [296, 212] width 154 height 16
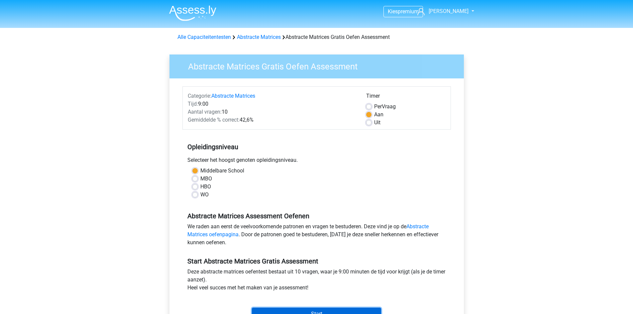
click at [344, 312] on input "Start" at bounding box center [316, 314] width 129 height 13
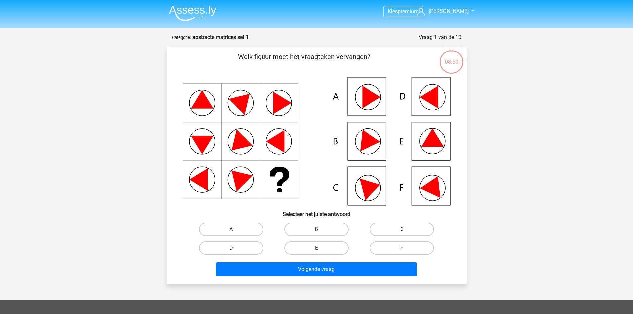
click at [327, 257] on div "E" at bounding box center [316, 248] width 85 height 19
click at [327, 248] on label "E" at bounding box center [316, 247] width 64 height 13
click at [321, 248] on input "E" at bounding box center [318, 250] width 4 height 4
radio input "true"
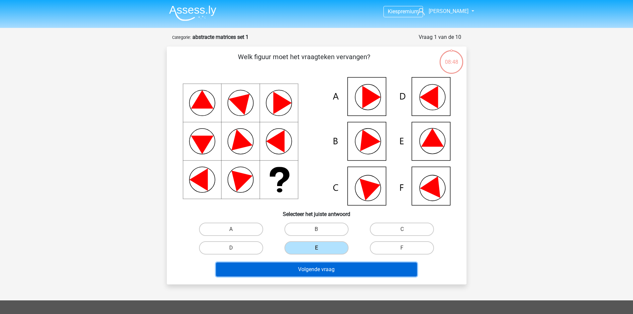
click at [325, 264] on button "Volgende vraag" at bounding box center [316, 269] width 201 height 14
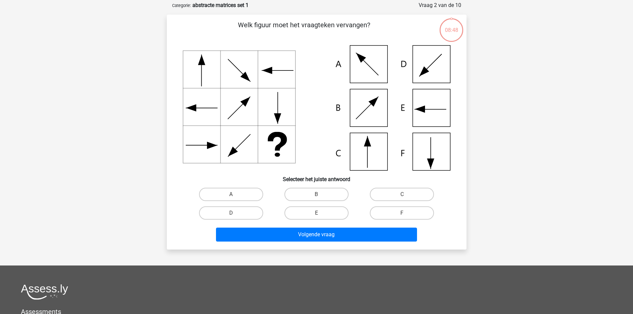
scroll to position [33, 0]
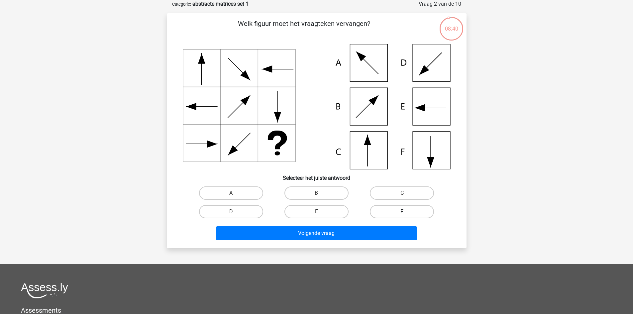
click at [384, 210] on label "F" at bounding box center [402, 211] width 64 height 13
click at [402, 212] on input "F" at bounding box center [404, 214] width 4 height 4
radio input "true"
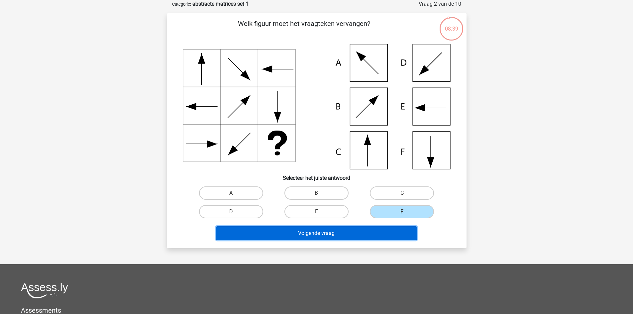
click at [364, 228] on button "Volgende vraag" at bounding box center [316, 233] width 201 height 14
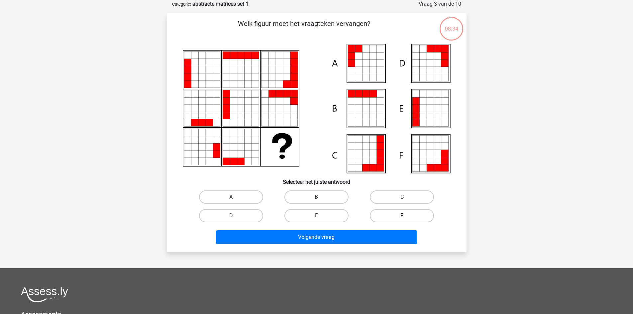
click at [402, 213] on label "F" at bounding box center [402, 215] width 64 height 13
click at [402, 216] on input "F" at bounding box center [404, 218] width 4 height 4
radio input "true"
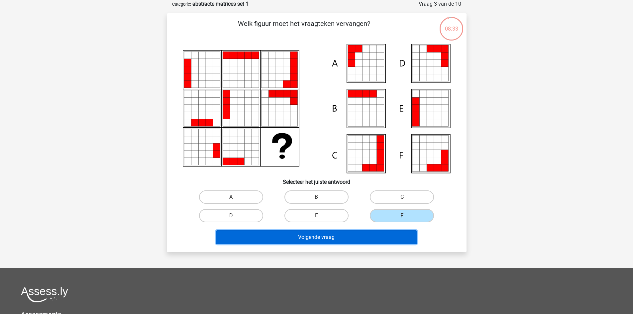
click at [389, 233] on button "Volgende vraag" at bounding box center [316, 237] width 201 height 14
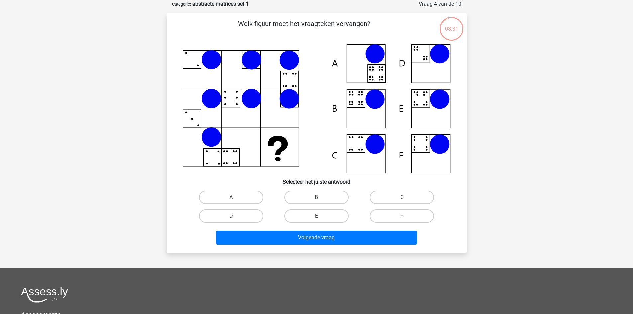
click at [316, 191] on label "B" at bounding box center [316, 197] width 64 height 13
click at [316, 197] on input "B" at bounding box center [318, 199] width 4 height 4
radio input "true"
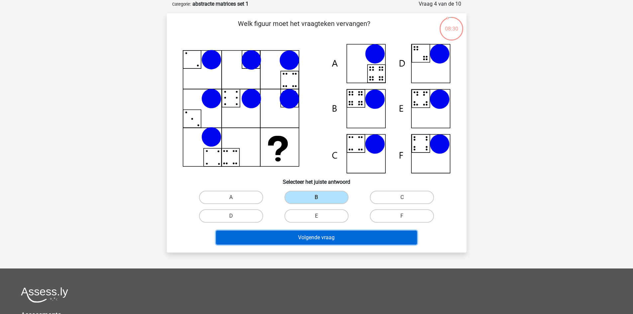
click at [321, 241] on button "Volgende vraag" at bounding box center [316, 238] width 201 height 14
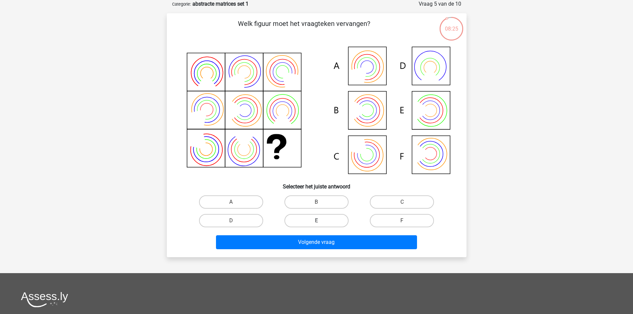
click at [331, 222] on label "E" at bounding box center [316, 220] width 64 height 13
click at [321, 222] on input "E" at bounding box center [318, 223] width 4 height 4
radio input "true"
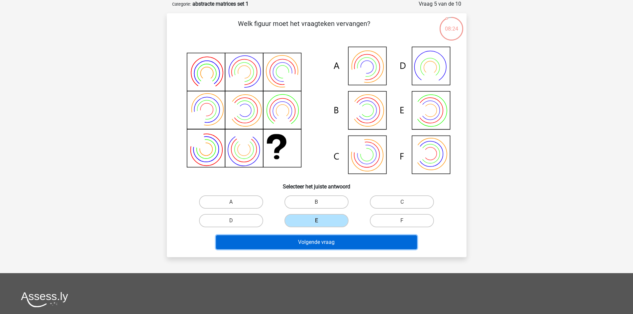
click at [329, 238] on button "Volgende vraag" at bounding box center [316, 242] width 201 height 14
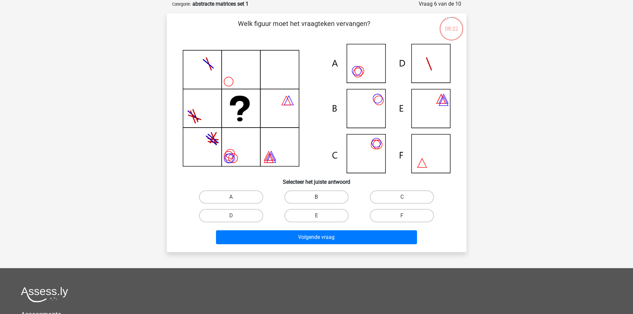
click at [322, 196] on label "B" at bounding box center [316, 196] width 64 height 13
click at [321, 197] on input "B" at bounding box center [318, 199] width 4 height 4
radio input "true"
click at [326, 226] on div "Volgende vraag" at bounding box center [316, 236] width 278 height 22
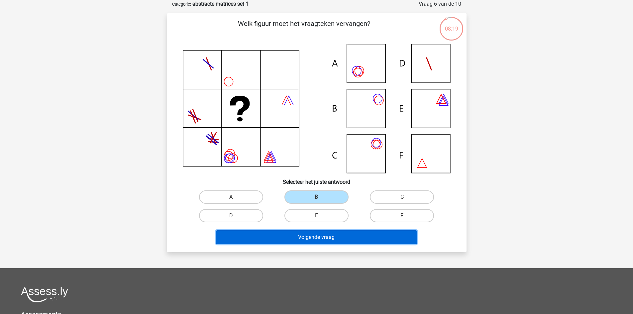
click at [327, 235] on button "Volgende vraag" at bounding box center [316, 237] width 201 height 14
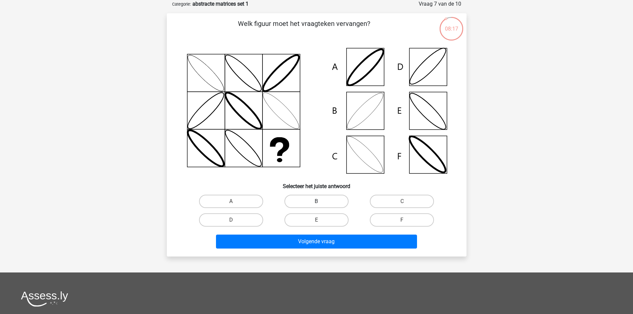
click at [311, 201] on label "B" at bounding box center [316, 201] width 64 height 13
click at [316, 201] on input "B" at bounding box center [318, 203] width 4 height 4
radio input "true"
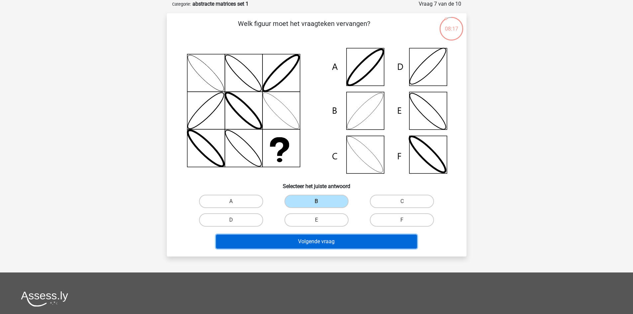
click at [328, 243] on button "Volgende vraag" at bounding box center [316, 242] width 201 height 14
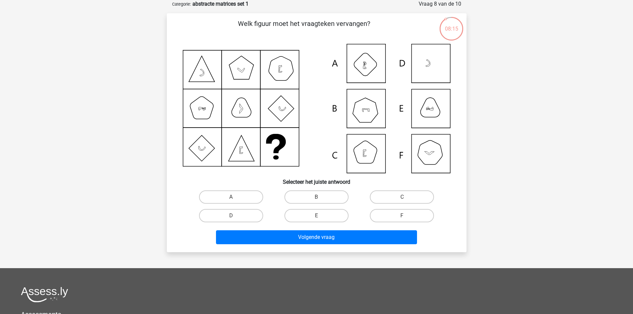
click at [335, 206] on div "B" at bounding box center [316, 197] width 85 height 19
click at [335, 215] on label "E" at bounding box center [316, 215] width 64 height 13
click at [321, 216] on input "E" at bounding box center [318, 218] width 4 height 4
radio input "true"
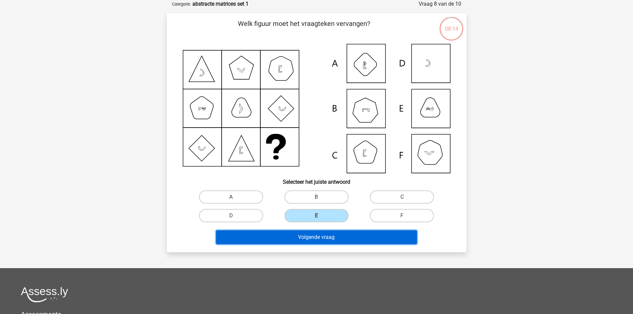
click at [336, 232] on button "Volgende vraag" at bounding box center [316, 237] width 201 height 14
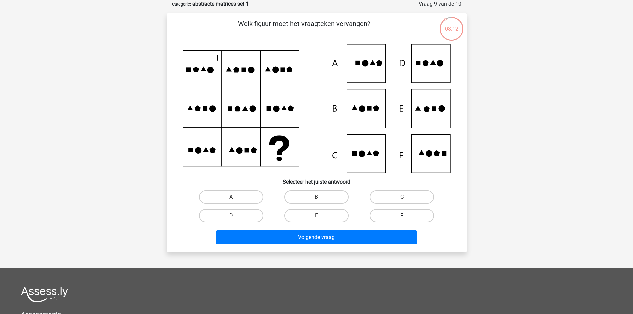
click at [401, 213] on label "F" at bounding box center [402, 215] width 64 height 13
click at [402, 216] on input "F" at bounding box center [404, 218] width 4 height 4
radio input "true"
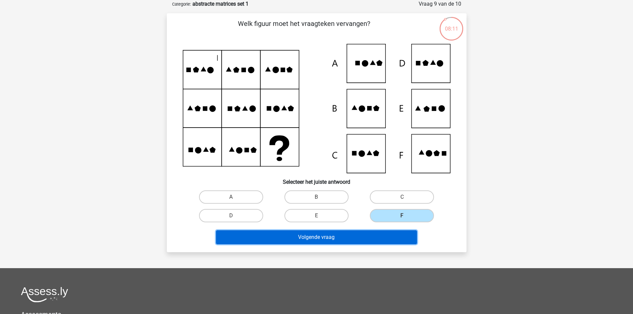
click at [376, 241] on button "Volgende vraag" at bounding box center [316, 237] width 201 height 14
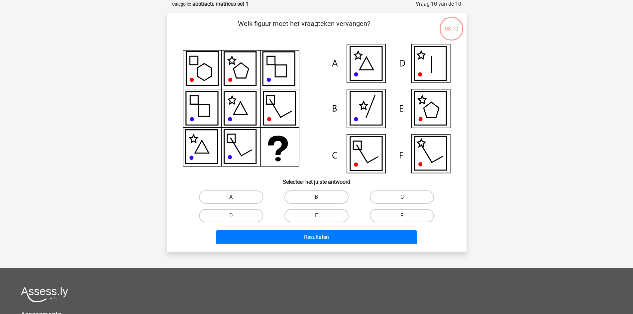
click at [317, 194] on label "B" at bounding box center [316, 196] width 64 height 13
click at [317, 197] on input "B" at bounding box center [318, 199] width 4 height 4
radio input "true"
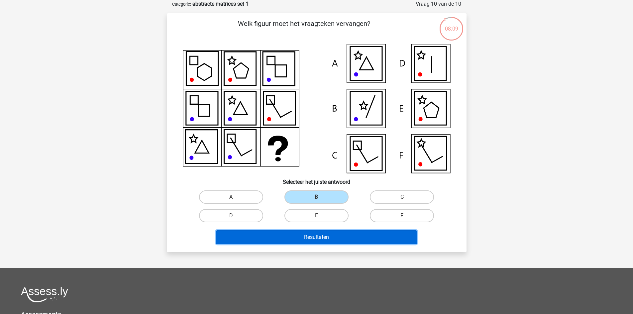
click at [327, 241] on button "Resultaten" at bounding box center [316, 237] width 201 height 14
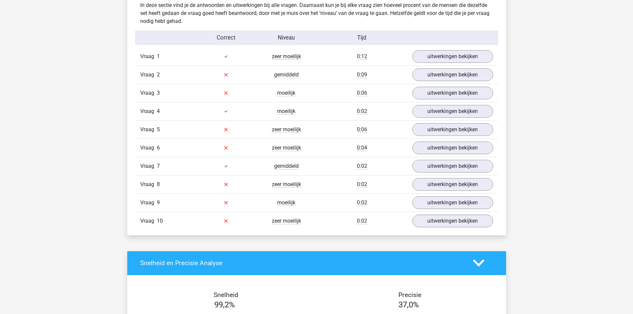
scroll to position [521, 0]
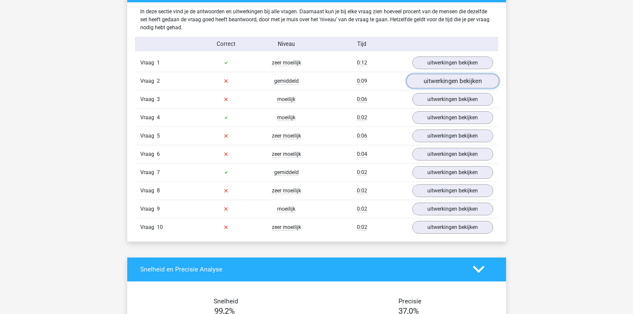
click at [438, 82] on link "uitwerkingen bekijken" at bounding box center [452, 81] width 93 height 15
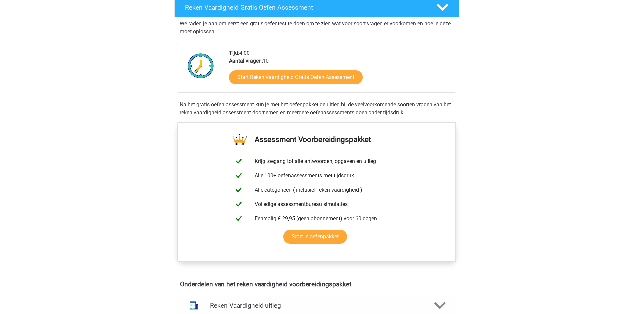
scroll to position [118, 0]
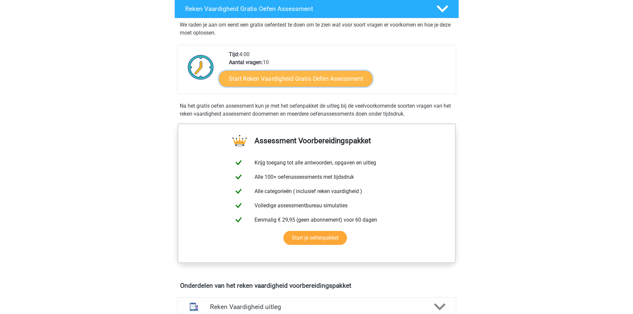
click at [319, 71] on link "Start Reken Vaardigheid Gratis Oefen Assessment" at bounding box center [296, 78] width 154 height 16
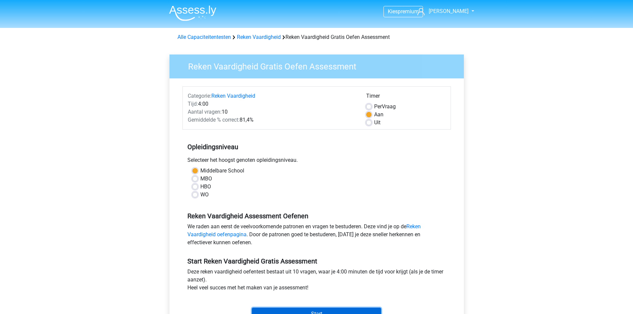
click at [378, 313] on input "Start" at bounding box center [316, 314] width 129 height 13
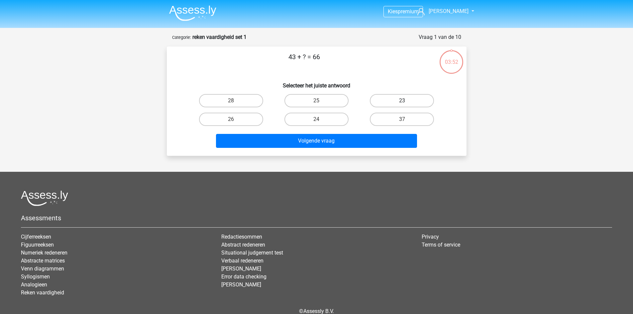
click at [407, 98] on label "23" at bounding box center [402, 100] width 64 height 13
click at [406, 101] on input "23" at bounding box center [404, 103] width 4 height 4
radio input "true"
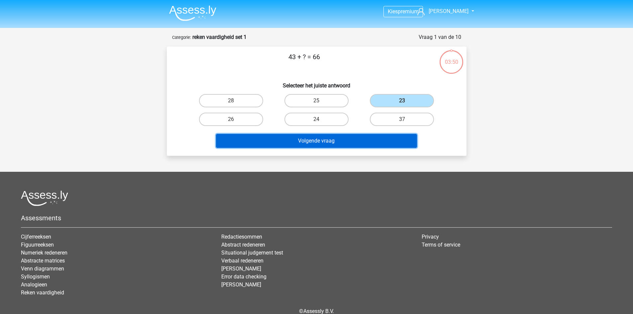
click at [379, 138] on button "Volgende vraag" at bounding box center [316, 141] width 201 height 14
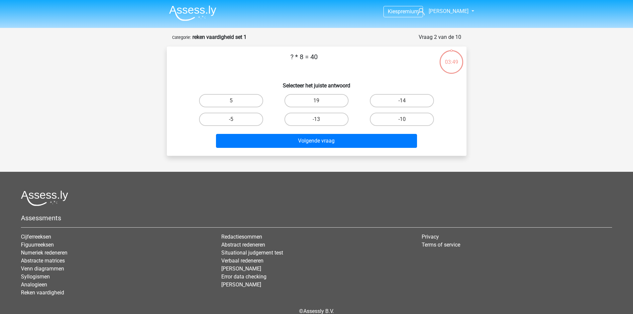
scroll to position [33, 0]
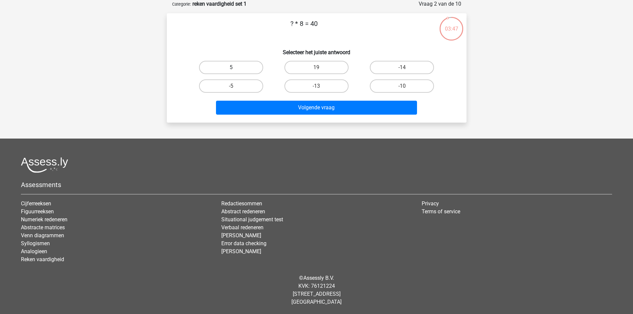
click at [235, 62] on label "5" at bounding box center [231, 67] width 64 height 13
click at [235, 67] on input "5" at bounding box center [233, 69] width 4 height 4
radio input "true"
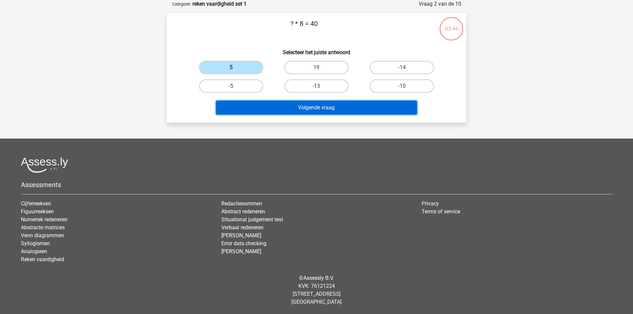
click at [302, 104] on button "Volgende vraag" at bounding box center [316, 108] width 201 height 14
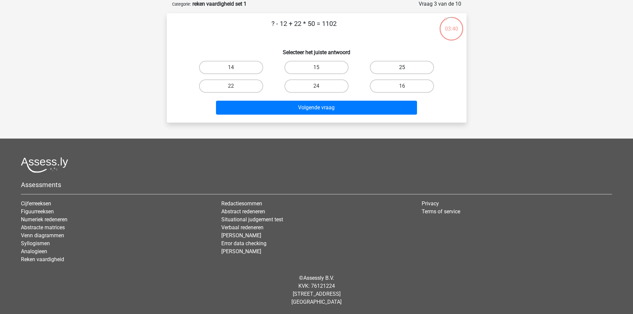
click at [397, 72] on label "25" at bounding box center [402, 67] width 64 height 13
click at [402, 72] on input "25" at bounding box center [404, 69] width 4 height 4
radio input "true"
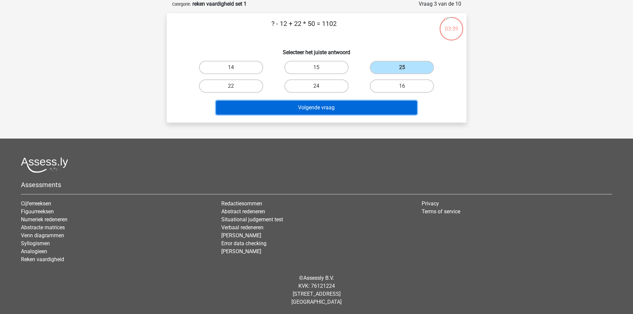
click at [366, 109] on button "Volgende vraag" at bounding box center [316, 108] width 201 height 14
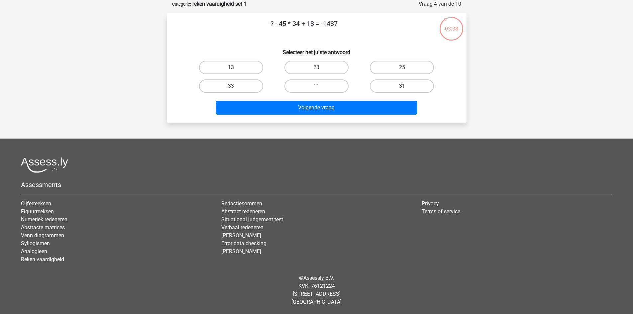
click at [313, 91] on label "11" at bounding box center [316, 85] width 64 height 13
click at [316, 90] on input "11" at bounding box center [318, 88] width 4 height 4
radio input "true"
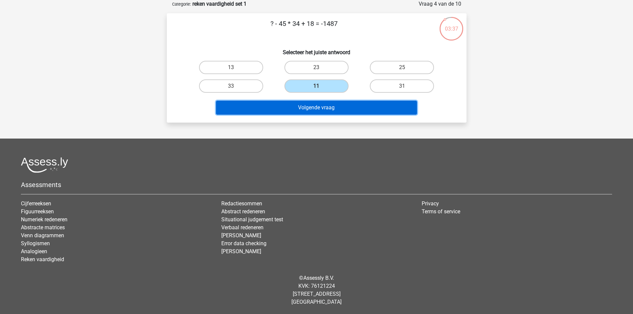
click at [316, 110] on button "Volgende vraag" at bounding box center [316, 108] width 201 height 14
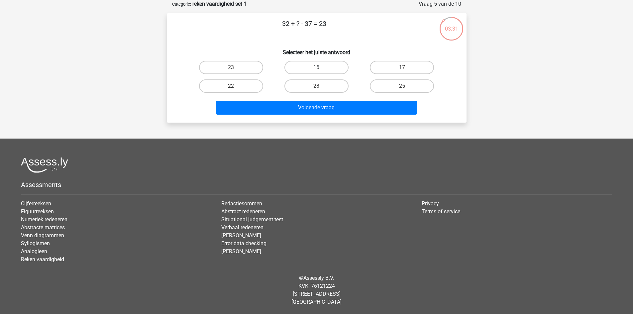
click at [310, 66] on label "15" at bounding box center [316, 67] width 64 height 13
click at [316, 67] on input "15" at bounding box center [318, 69] width 4 height 4
radio input "true"
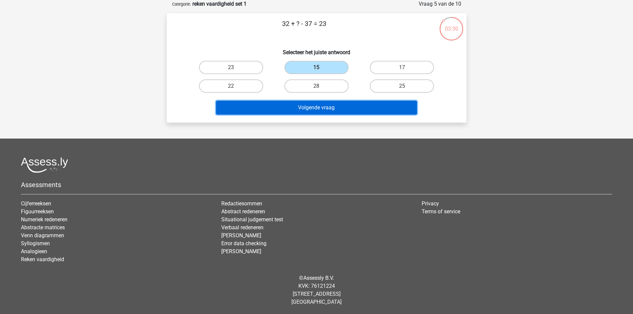
click at [315, 109] on button "Volgende vraag" at bounding box center [316, 108] width 201 height 14
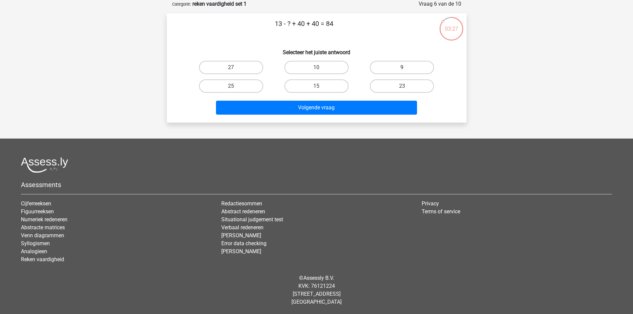
click at [403, 67] on label "9" at bounding box center [402, 67] width 64 height 13
click at [403, 67] on input "9" at bounding box center [404, 69] width 4 height 4
radio input "true"
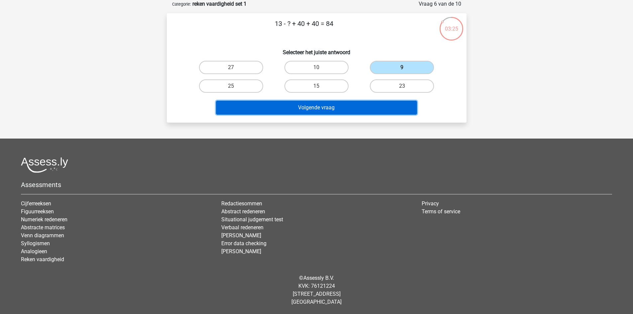
click at [353, 106] on button "Volgende vraag" at bounding box center [316, 108] width 201 height 14
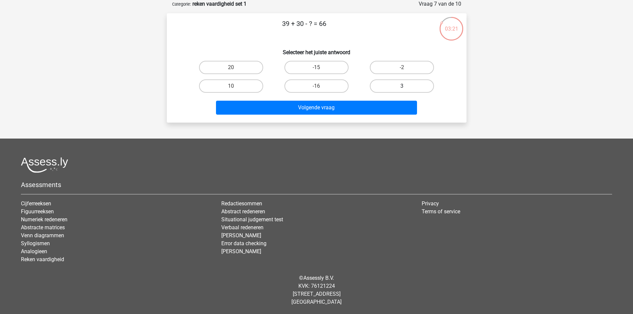
click at [400, 91] on label "3" at bounding box center [402, 85] width 64 height 13
click at [402, 90] on input "3" at bounding box center [404, 88] width 4 height 4
radio input "true"
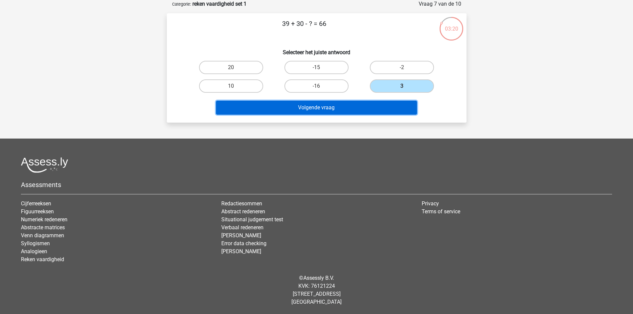
click at [354, 110] on button "Volgende vraag" at bounding box center [316, 108] width 201 height 14
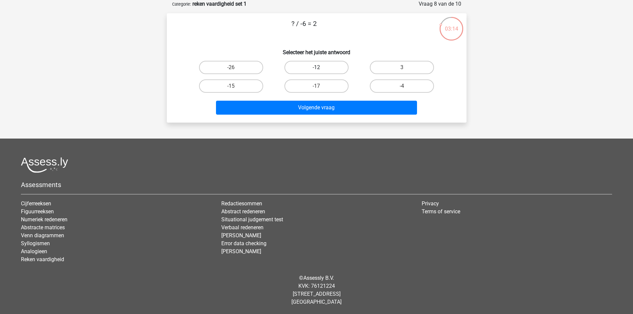
click at [324, 68] on label "-12" at bounding box center [316, 67] width 64 height 13
click at [321, 68] on input "-12" at bounding box center [318, 69] width 4 height 4
radio input "true"
click at [325, 97] on div "Volgende vraag" at bounding box center [316, 106] width 278 height 22
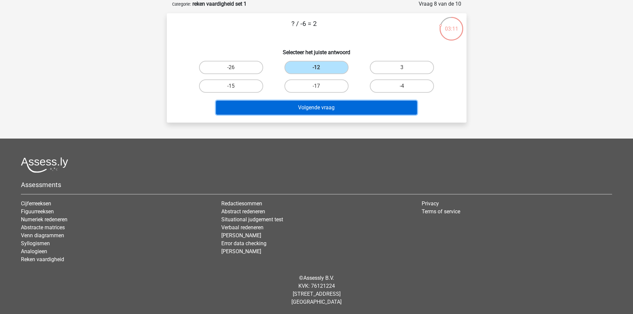
click at [325, 103] on button "Volgende vraag" at bounding box center [316, 108] width 201 height 14
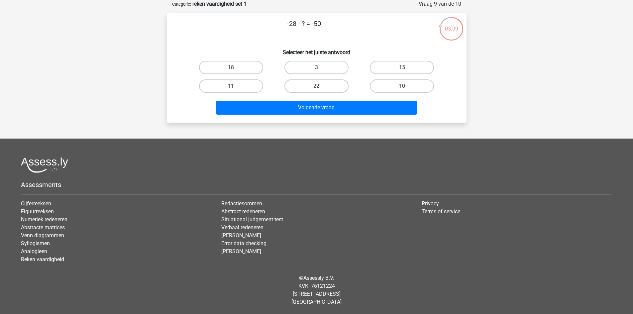
click at [318, 86] on input "22" at bounding box center [318, 88] width 4 height 4
radio input "true"
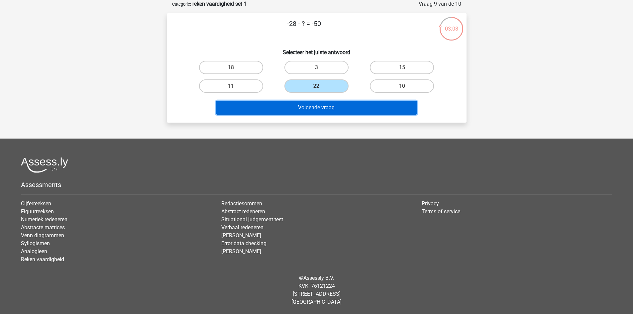
click at [321, 113] on button "Volgende vraag" at bounding box center [316, 108] width 201 height 14
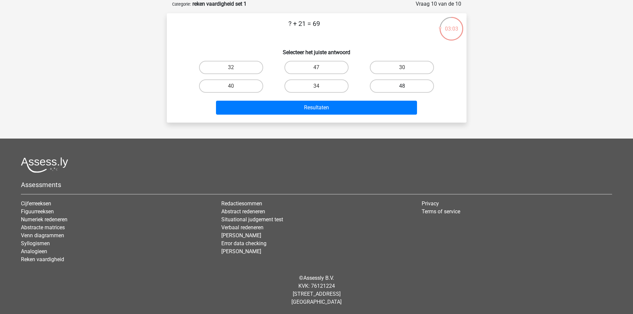
click at [412, 82] on label "48" at bounding box center [402, 85] width 64 height 13
click at [406, 86] on input "48" at bounding box center [404, 88] width 4 height 4
radio input "true"
click at [376, 115] on div "Resultaten" at bounding box center [316, 109] width 257 height 17
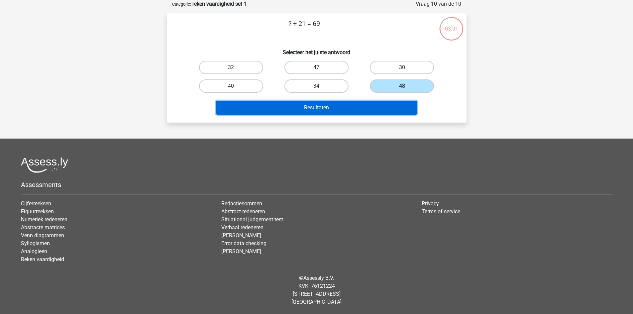
click at [376, 111] on button "Resultaten" at bounding box center [316, 108] width 201 height 14
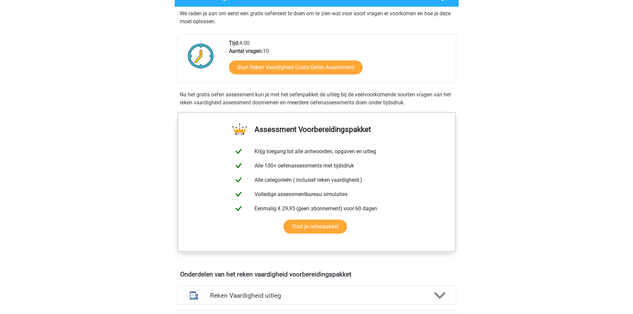
scroll to position [114, 0]
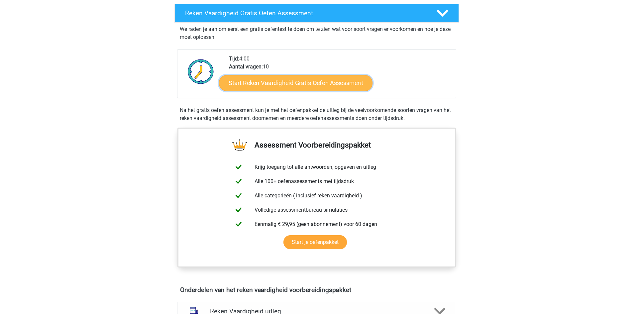
click at [319, 85] on link "Start Reken Vaardigheid Gratis Oefen Assessment" at bounding box center [296, 83] width 154 height 16
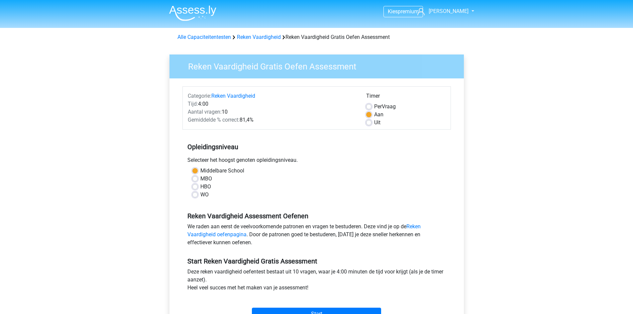
click at [197, 190] on div "HBO" at bounding box center [316, 187] width 249 height 8
click at [200, 188] on label "HBO" at bounding box center [205, 187] width 11 height 8
click at [196, 188] on input "HBO" at bounding box center [194, 186] width 5 height 7
radio input "true"
click at [316, 313] on input "Start" at bounding box center [316, 314] width 129 height 13
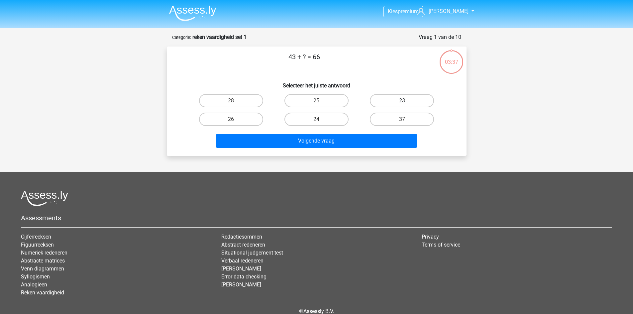
click at [399, 98] on label "23" at bounding box center [402, 100] width 64 height 13
click at [402, 101] on input "23" at bounding box center [404, 103] width 4 height 4
radio input "true"
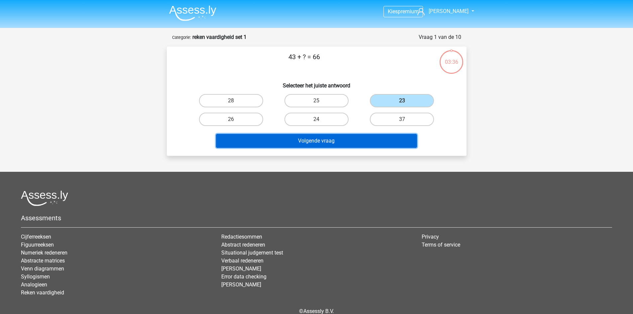
click at [373, 141] on button "Volgende vraag" at bounding box center [316, 141] width 201 height 14
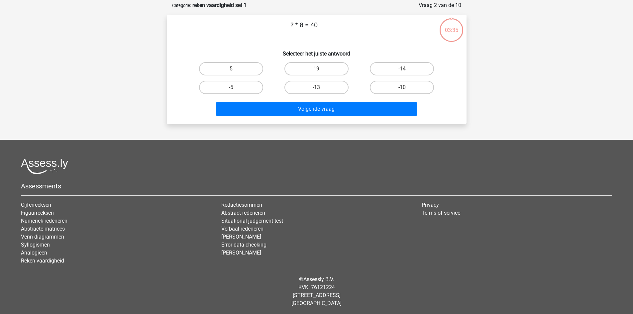
scroll to position [33, 0]
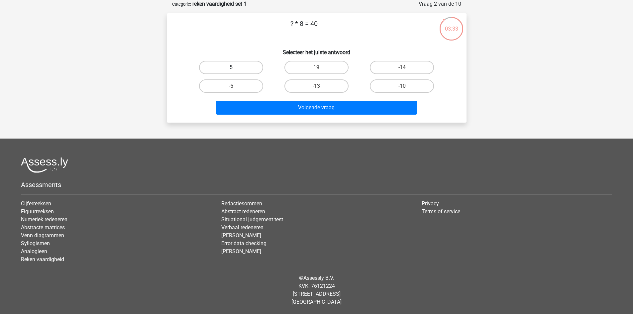
click at [254, 69] on label "5" at bounding box center [231, 67] width 64 height 13
click at [235, 69] on input "5" at bounding box center [233, 69] width 4 height 4
radio input "true"
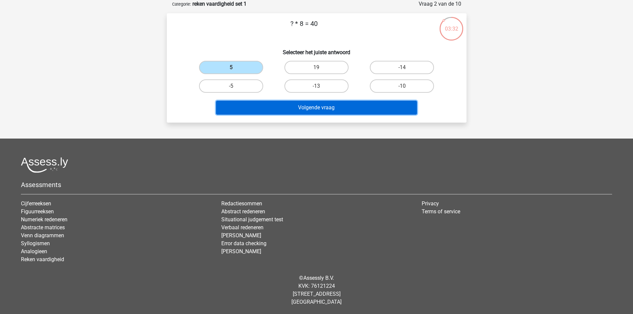
click at [327, 108] on button "Volgende vraag" at bounding box center [316, 108] width 201 height 14
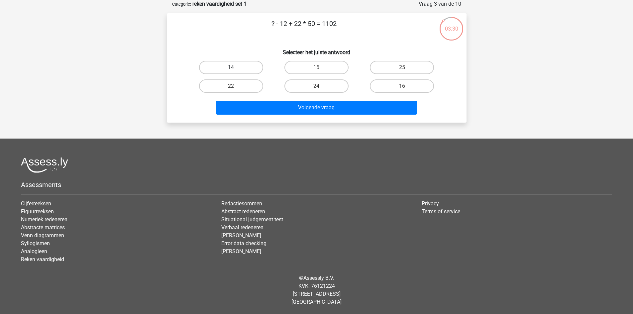
click at [251, 65] on label "14" at bounding box center [231, 67] width 64 height 13
click at [235, 67] on input "14" at bounding box center [233, 69] width 4 height 4
radio input "true"
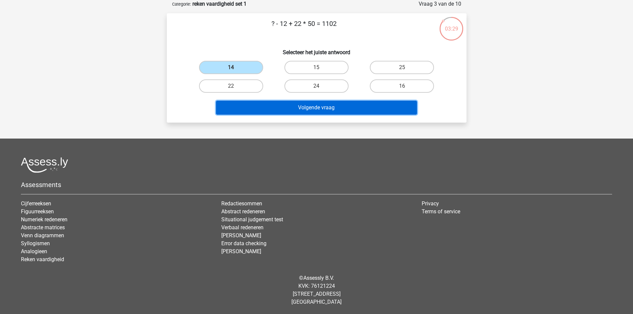
click at [289, 102] on button "Volgende vraag" at bounding box center [316, 108] width 201 height 14
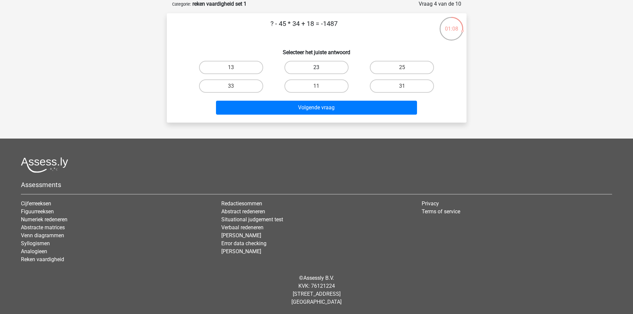
click at [324, 63] on label "23" at bounding box center [316, 67] width 64 height 13
click at [321, 67] on input "23" at bounding box center [318, 69] width 4 height 4
radio input "true"
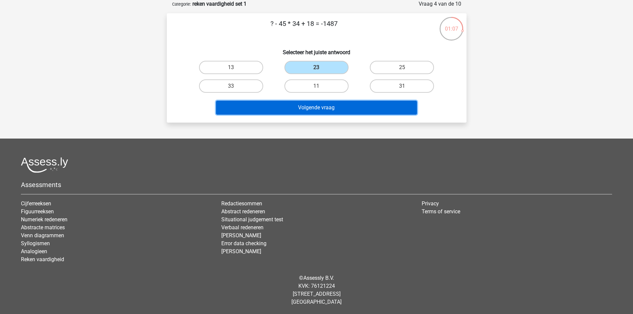
click at [322, 109] on button "Volgende vraag" at bounding box center [316, 108] width 201 height 14
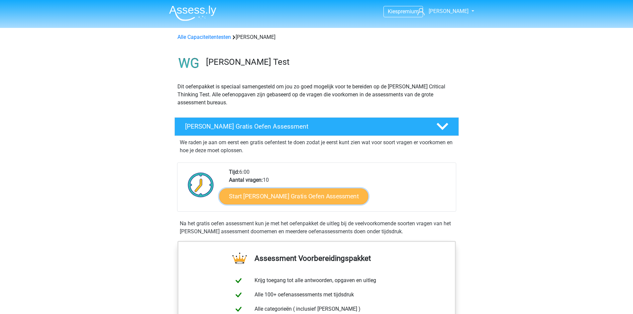
click at [307, 200] on link "Start Watson Glaser Gratis Oefen Assessment" at bounding box center [293, 196] width 149 height 16
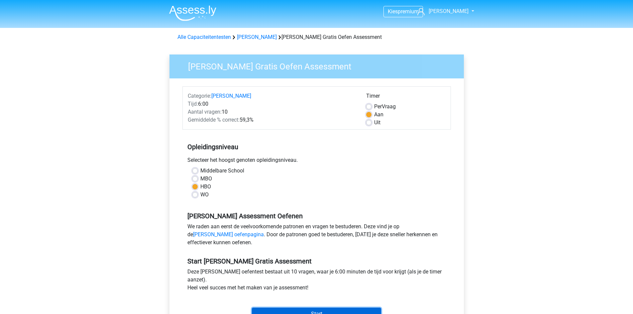
click at [335, 312] on input "Start" at bounding box center [316, 314] width 129 height 13
click at [282, 310] on input "Start" at bounding box center [316, 314] width 129 height 13
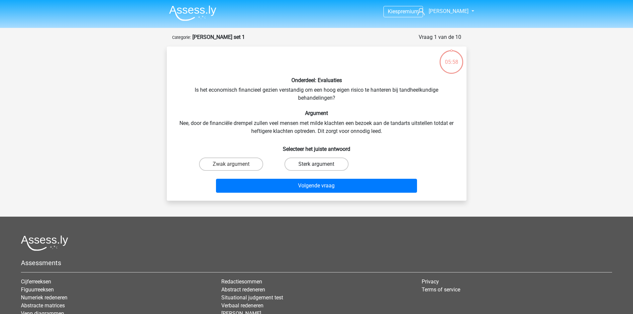
click at [304, 167] on label "Sterk argument" at bounding box center [316, 163] width 64 height 13
click at [316, 167] on input "Sterk argument" at bounding box center [318, 166] width 4 height 4
radio input "true"
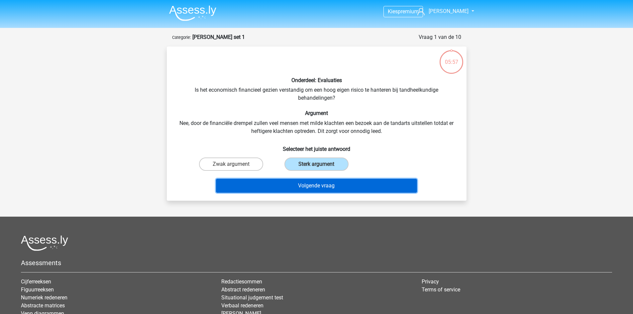
click at [317, 184] on button "Volgende vraag" at bounding box center [316, 186] width 201 height 14
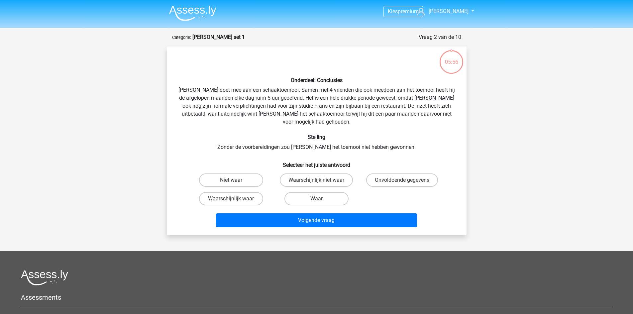
scroll to position [33, 0]
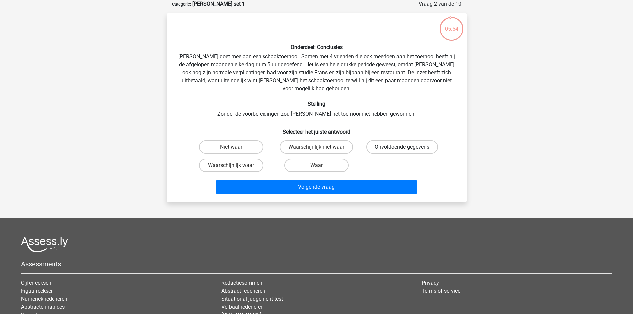
click at [404, 140] on label "Onvoldoende gegevens" at bounding box center [402, 146] width 72 height 13
click at [404, 147] on input "Onvoldoende gegevens" at bounding box center [404, 149] width 4 height 4
radio input "true"
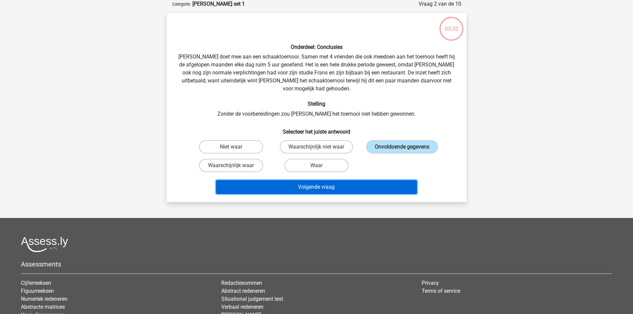
click at [378, 180] on button "Volgende vraag" at bounding box center [316, 187] width 201 height 14
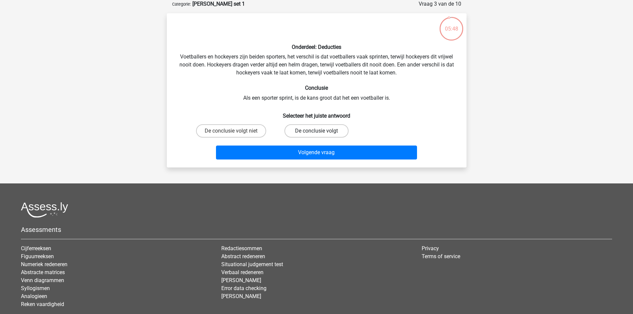
click at [323, 129] on label "De conclusie volgt" at bounding box center [316, 130] width 64 height 13
click at [321, 131] on input "De conclusie volgt" at bounding box center [318, 133] width 4 height 4
radio input "true"
click at [236, 132] on label "De conclusie volgt niet" at bounding box center [231, 130] width 70 height 13
click at [235, 132] on input "De conclusie volgt niet" at bounding box center [233, 133] width 4 height 4
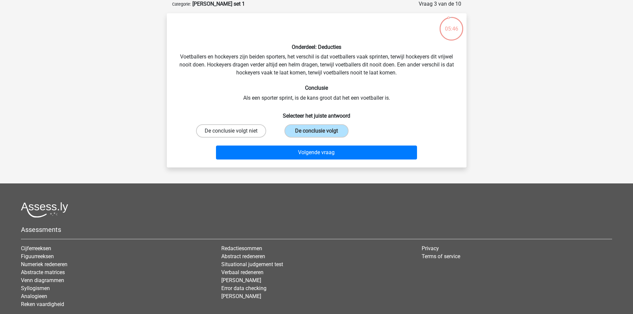
radio input "true"
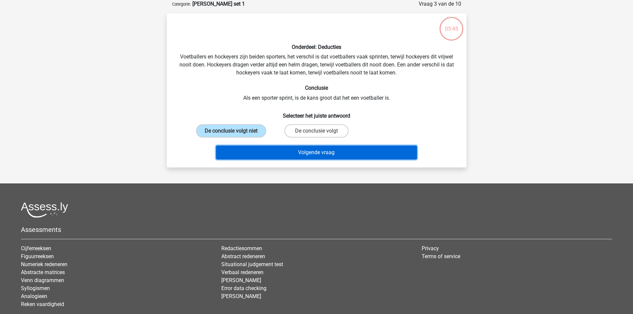
click at [271, 156] on button "Volgende vraag" at bounding box center [316, 153] width 201 height 14
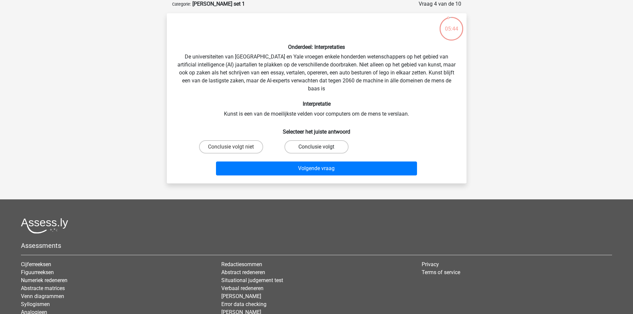
click at [313, 147] on label "Conclusie volgt" at bounding box center [316, 146] width 64 height 13
click at [316, 147] on input "Conclusie volgt" at bounding box center [318, 149] width 4 height 4
radio input "true"
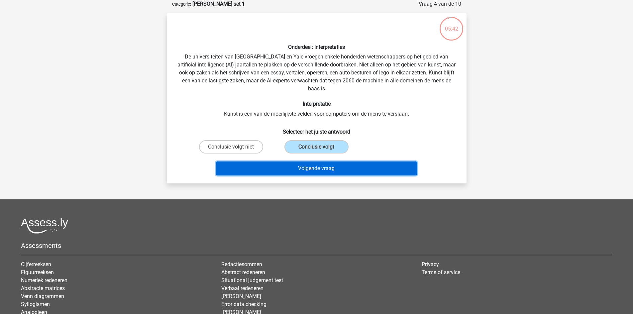
click at [312, 173] on button "Volgende vraag" at bounding box center [316, 168] width 201 height 14
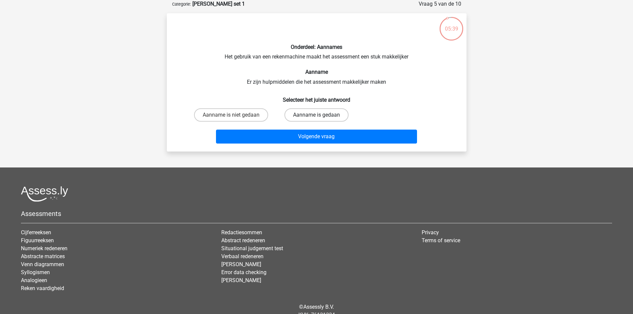
click at [323, 118] on label "Aanname is gedaan" at bounding box center [316, 114] width 64 height 13
click at [321, 118] on input "Aanname is gedaan" at bounding box center [318, 117] width 4 height 4
radio input "true"
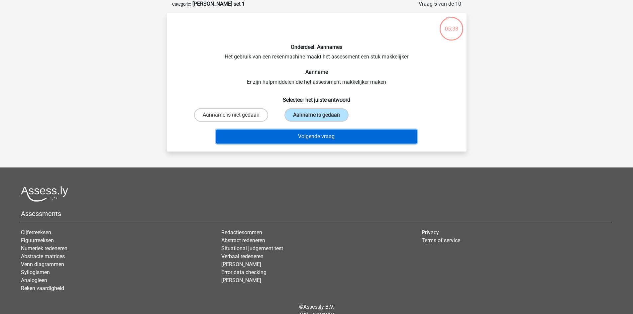
click at [325, 135] on button "Volgende vraag" at bounding box center [316, 137] width 201 height 14
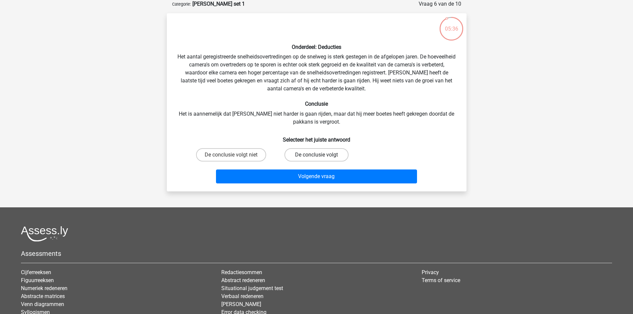
click at [310, 159] on label "De conclusie volgt" at bounding box center [316, 154] width 64 height 13
click at [316, 159] on input "De conclusie volgt" at bounding box center [318, 157] width 4 height 4
radio input "true"
click at [314, 184] on div "Volgende vraag" at bounding box center [316, 177] width 257 height 17
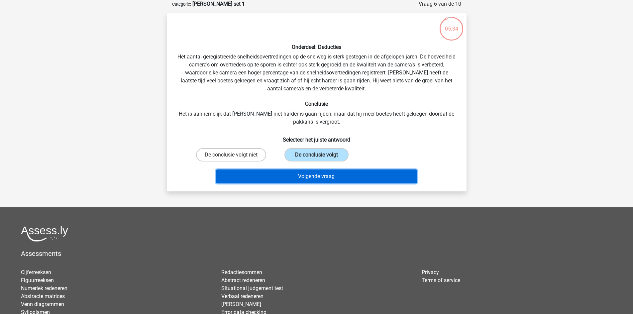
click at [312, 179] on button "Volgende vraag" at bounding box center [316, 176] width 201 height 14
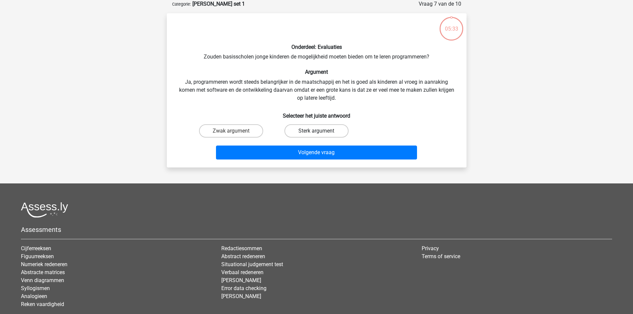
click at [311, 132] on label "Sterk argument" at bounding box center [316, 130] width 64 height 13
click at [316, 132] on input "Sterk argument" at bounding box center [318, 133] width 4 height 4
radio input "true"
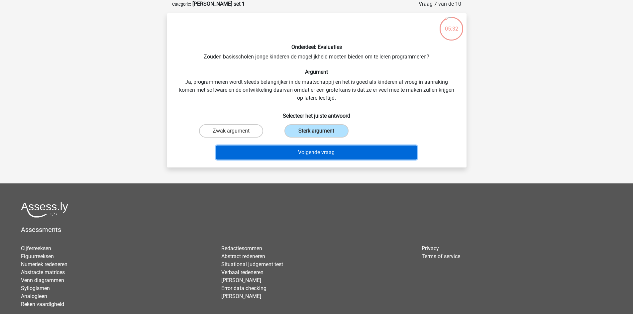
click at [312, 150] on button "Volgende vraag" at bounding box center [316, 153] width 201 height 14
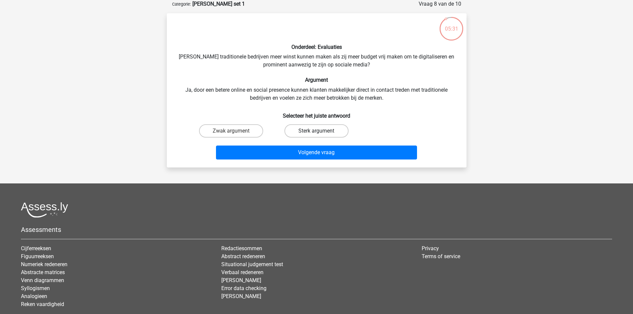
click at [314, 129] on label "Sterk argument" at bounding box center [316, 130] width 64 height 13
click at [316, 131] on input "Sterk argument" at bounding box center [318, 133] width 4 height 4
radio input "true"
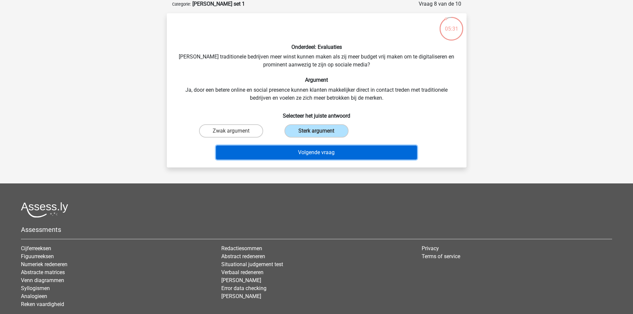
click at [316, 148] on button "Volgende vraag" at bounding box center [316, 153] width 201 height 14
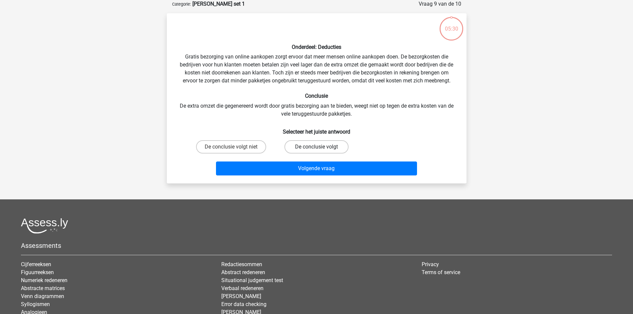
click at [314, 142] on label "De conclusie volgt" at bounding box center [316, 146] width 64 height 13
click at [316, 147] on input "De conclusie volgt" at bounding box center [318, 149] width 4 height 4
radio input "true"
click at [297, 177] on div "Volgende vraag" at bounding box center [316, 169] width 257 height 17
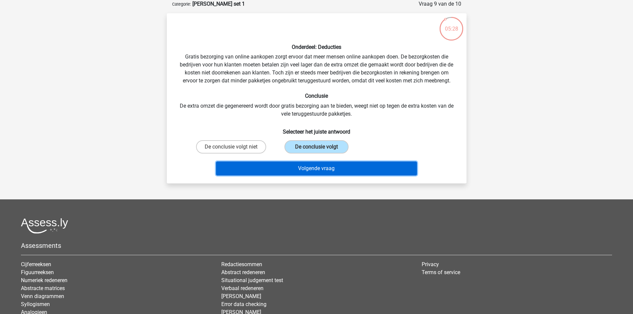
click at [290, 170] on button "Volgende vraag" at bounding box center [316, 168] width 201 height 14
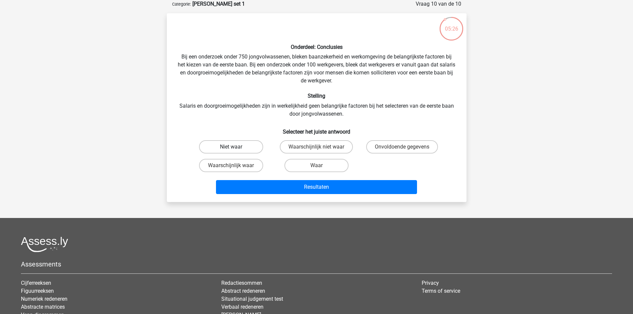
click at [239, 150] on label "Niet waar" at bounding box center [231, 146] width 64 height 13
click at [235, 150] on input "Niet waar" at bounding box center [233, 149] width 4 height 4
radio input "true"
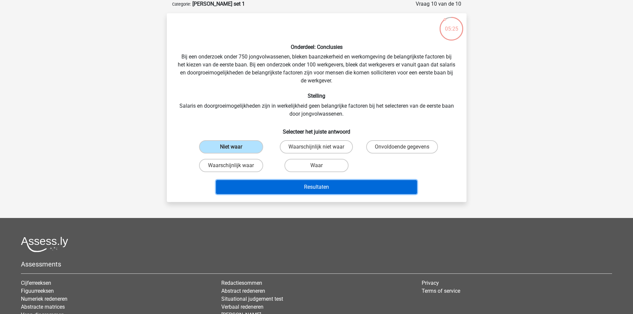
click at [302, 181] on button "Resultaten" at bounding box center [316, 187] width 201 height 14
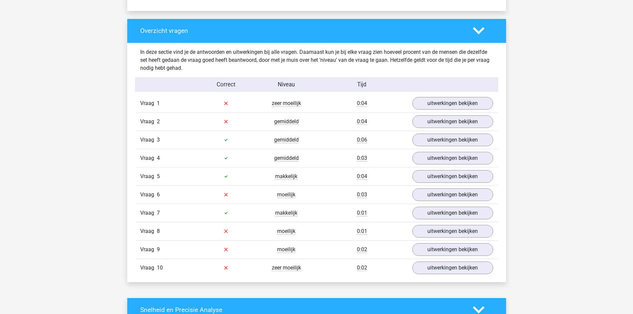
scroll to position [477, 0]
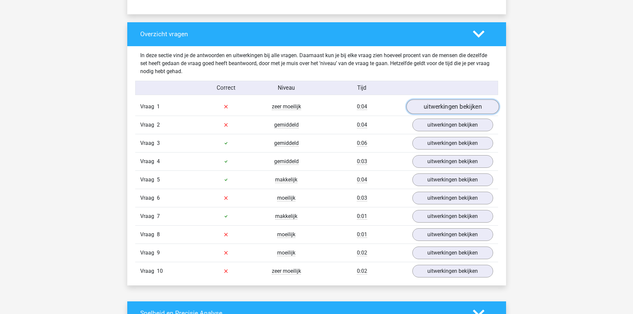
click at [443, 105] on link "uitwerkingen bekijken" at bounding box center [452, 106] width 93 height 15
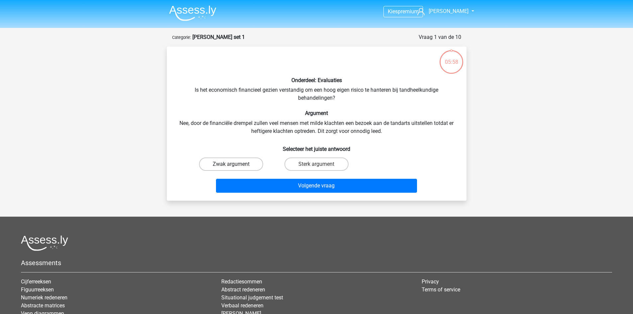
click at [240, 163] on label "Zwak argument" at bounding box center [231, 163] width 64 height 13
click at [235, 164] on input "Zwak argument" at bounding box center [233, 166] width 4 height 4
radio input "true"
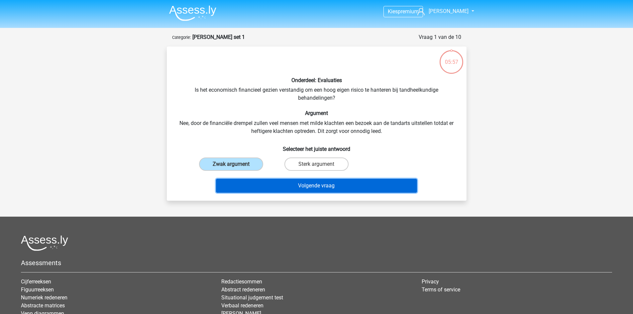
click at [304, 190] on button "Volgende vraag" at bounding box center [316, 186] width 201 height 14
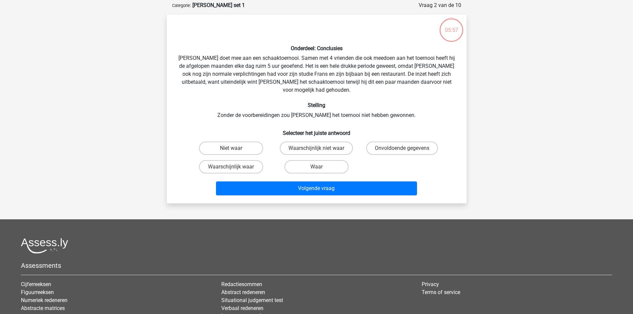
scroll to position [33, 0]
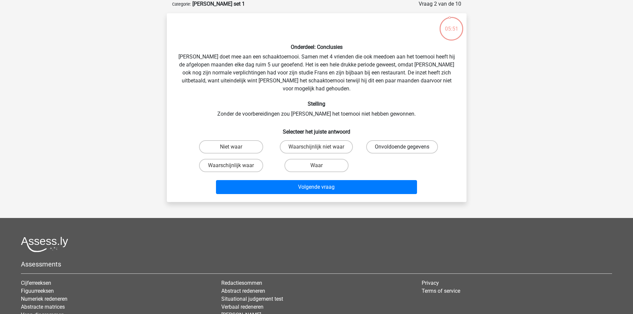
click at [390, 140] on label "Onvoldoende gegevens" at bounding box center [402, 146] width 72 height 13
click at [402, 147] on input "Onvoldoende gegevens" at bounding box center [404, 149] width 4 height 4
radio input "true"
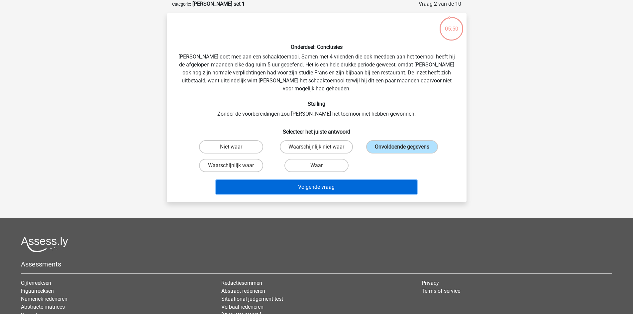
click at [342, 182] on button "Volgende vraag" at bounding box center [316, 187] width 201 height 14
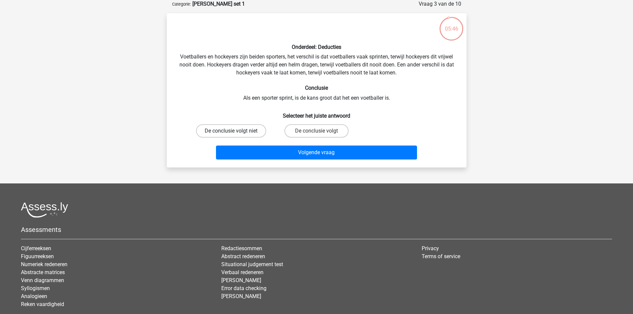
click at [252, 133] on label "De conclusie volgt niet" at bounding box center [231, 130] width 70 height 13
click at [235, 133] on input "De conclusie volgt niet" at bounding box center [233, 133] width 4 height 4
radio input "true"
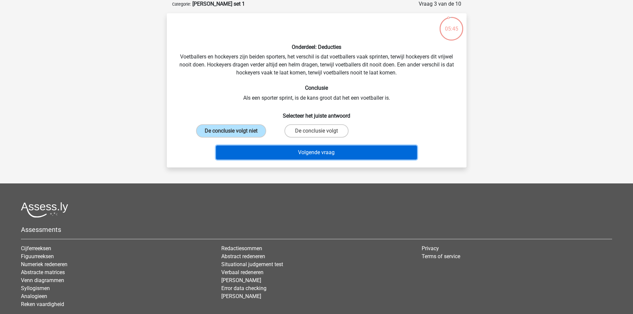
click at [306, 155] on button "Volgende vraag" at bounding box center [316, 153] width 201 height 14
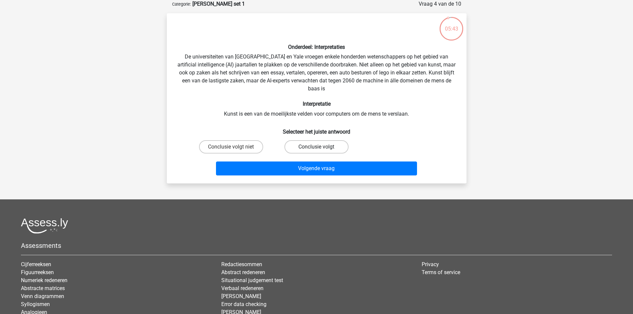
click at [313, 144] on label "Conclusie volgt" at bounding box center [316, 146] width 64 height 13
click at [316, 147] on input "Conclusie volgt" at bounding box center [318, 149] width 4 height 4
radio input "true"
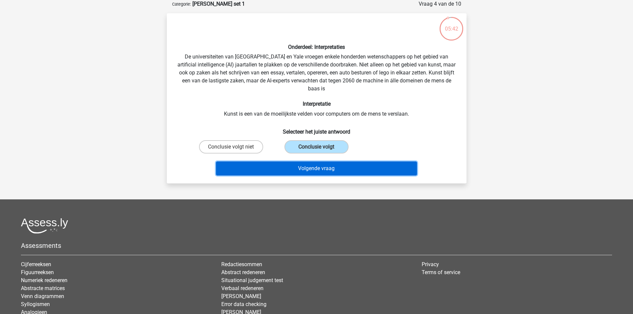
click at [319, 172] on button "Volgende vraag" at bounding box center [316, 168] width 201 height 14
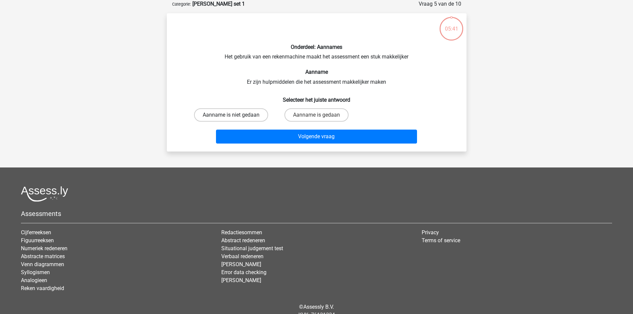
click at [230, 113] on label "Aanname is niet gedaan" at bounding box center [231, 114] width 74 height 13
click at [231, 115] on input "Aanname is niet gedaan" at bounding box center [233, 117] width 4 height 4
radio input "true"
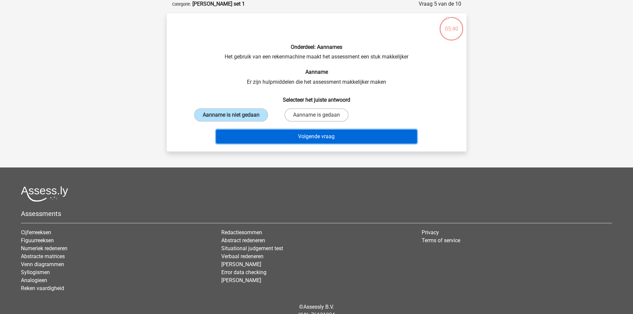
click at [285, 134] on button "Volgende vraag" at bounding box center [316, 137] width 201 height 14
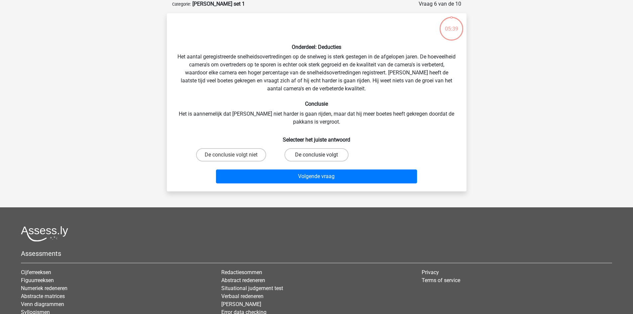
click at [316, 157] on label "De conclusie volgt" at bounding box center [316, 154] width 64 height 13
click at [316, 157] on input "De conclusie volgt" at bounding box center [318, 157] width 4 height 4
radio input "true"
click at [328, 190] on div "Onderdeel: Deducties Het aantal geregistreerde snelheidsovertredingen op de sne…" at bounding box center [317, 102] width 300 height 178
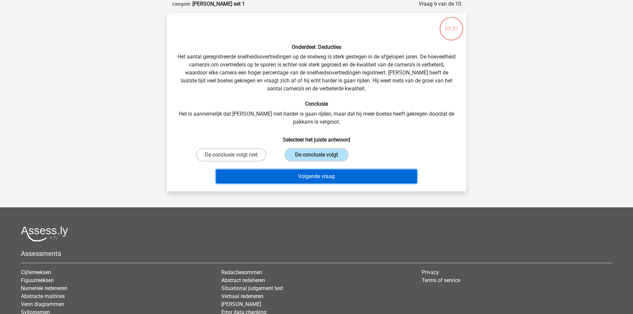
click at [318, 177] on button "Volgende vraag" at bounding box center [316, 176] width 201 height 14
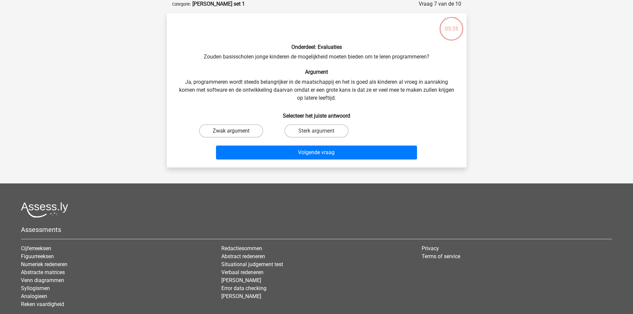
click at [234, 137] on label "Zwak argument" at bounding box center [231, 130] width 64 height 13
click at [234, 135] on input "Zwak argument" at bounding box center [233, 133] width 4 height 4
radio input "true"
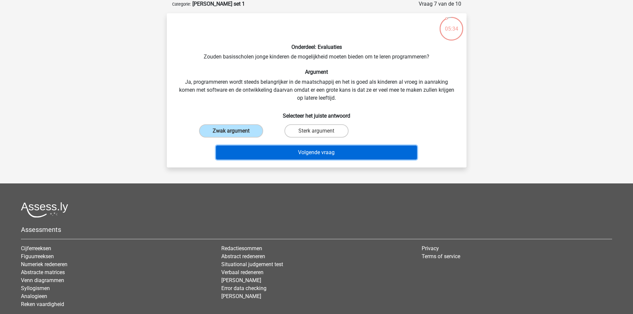
click at [298, 155] on button "Volgende vraag" at bounding box center [316, 153] width 201 height 14
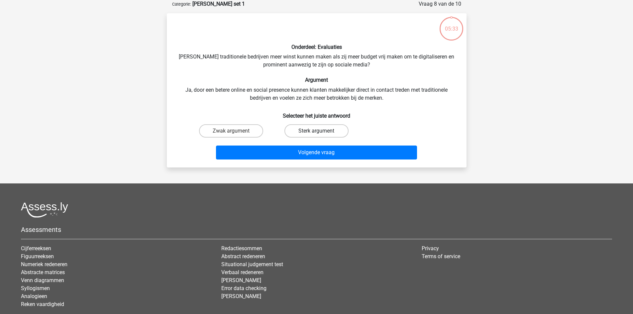
click at [319, 129] on label "Sterk argument" at bounding box center [316, 130] width 64 height 13
click at [319, 131] on input "Sterk argument" at bounding box center [318, 133] width 4 height 4
radio input "true"
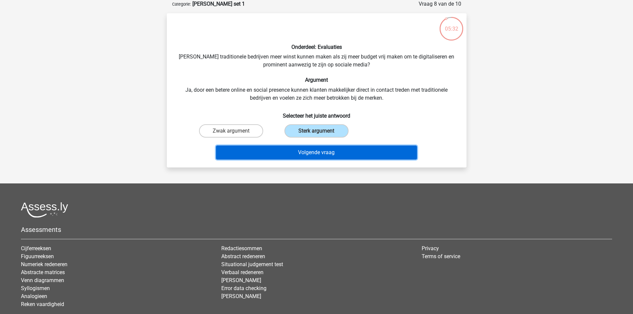
click at [319, 158] on button "Volgende vraag" at bounding box center [316, 153] width 201 height 14
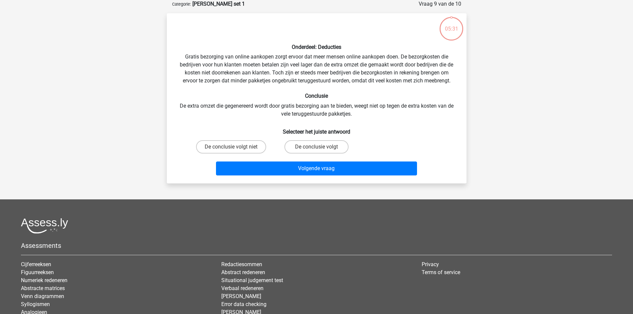
click at [235, 140] on div "De conclusie volgt niet" at bounding box center [230, 147] width 85 height 19
click at [238, 150] on label "De conclusie volgt niet" at bounding box center [231, 146] width 70 height 13
click at [235, 150] on input "De conclusie volgt niet" at bounding box center [233, 149] width 4 height 4
radio input "true"
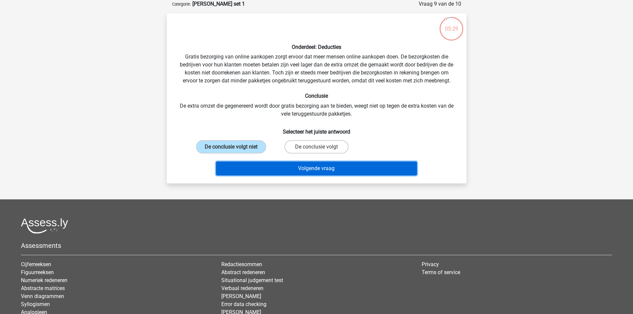
click at [292, 175] on button "Volgende vraag" at bounding box center [316, 168] width 201 height 14
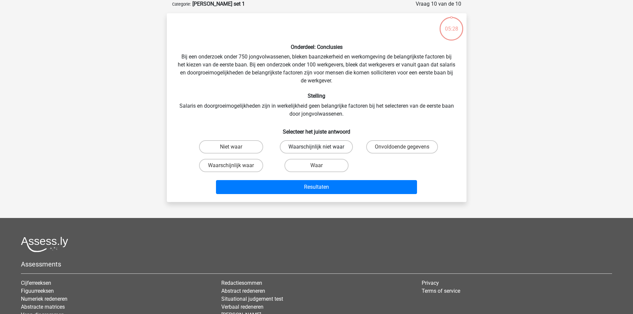
click at [328, 143] on label "Waarschijnlijk niet waar" at bounding box center [316, 146] width 73 height 13
click at [321, 147] on input "Waarschijnlijk niet waar" at bounding box center [318, 149] width 4 height 4
radio input "true"
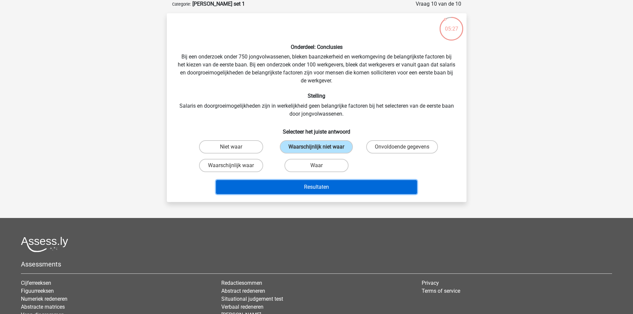
click at [331, 187] on button "Resultaten" at bounding box center [316, 187] width 201 height 14
click at [332, 184] on button "Resultaten" at bounding box center [316, 187] width 201 height 14
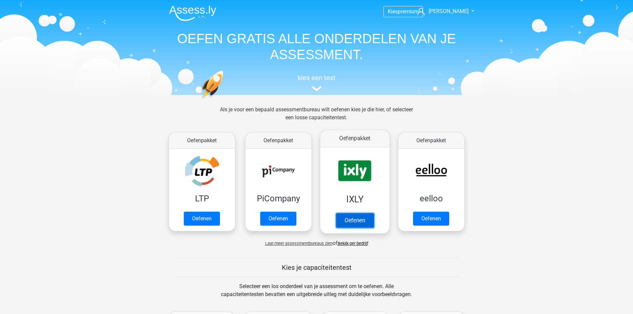
drag, startPoint x: 374, startPoint y: 167, endPoint x: 387, endPoint y: 146, distance: 25.1
click at [373, 213] on link "Oefenen" at bounding box center [355, 220] width 38 height 15
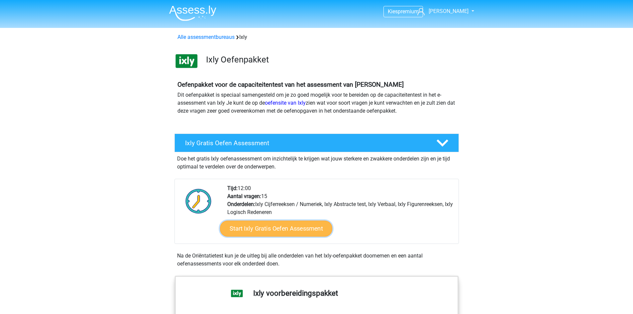
click at [285, 227] on link "Start Ixly Gratis Oefen Assessment" at bounding box center [276, 229] width 112 height 16
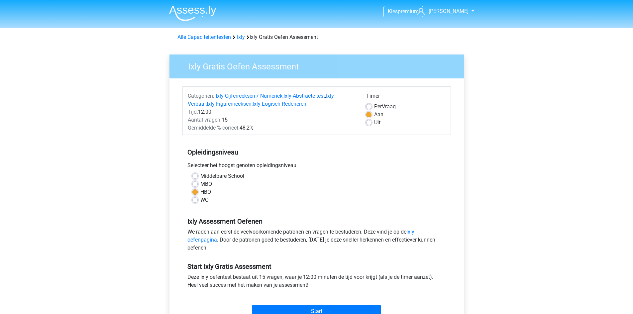
click at [200, 178] on label "Middelbare School" at bounding box center [222, 176] width 44 height 8
click at [193, 178] on input "Middelbare School" at bounding box center [194, 175] width 5 height 7
radio input "true"
click at [311, 306] on input "Start" at bounding box center [316, 311] width 129 height 13
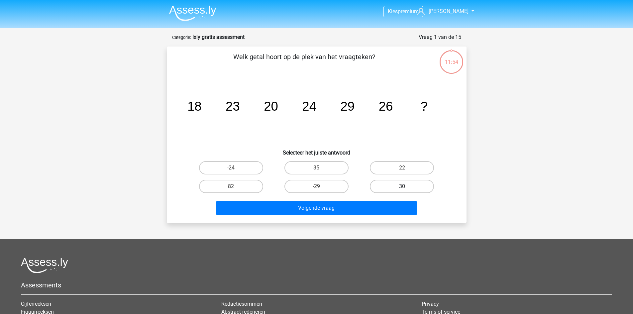
click at [394, 184] on label "30" at bounding box center [402, 186] width 64 height 13
click at [402, 186] on input "30" at bounding box center [404, 188] width 4 height 4
radio input "true"
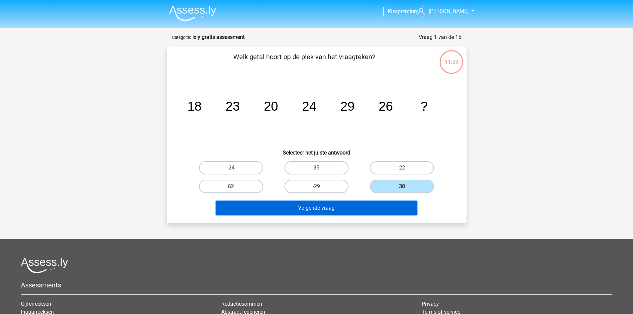
click at [388, 210] on button "Volgende vraag" at bounding box center [316, 208] width 201 height 14
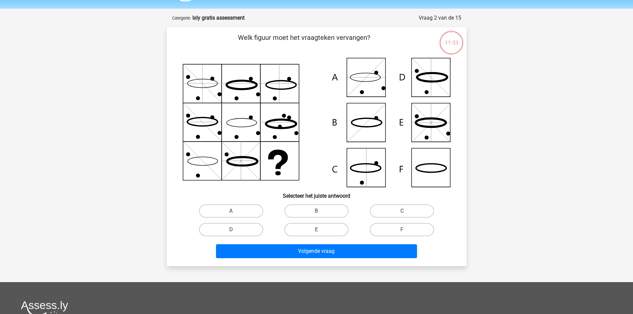
scroll to position [33, 0]
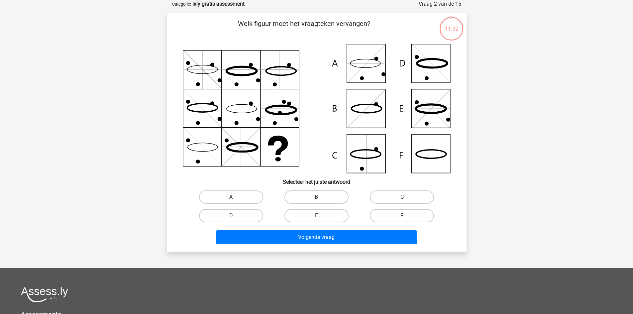
click at [328, 201] on label "B" at bounding box center [316, 196] width 64 height 13
click at [321, 201] on input "B" at bounding box center [318, 199] width 4 height 4
radio input "true"
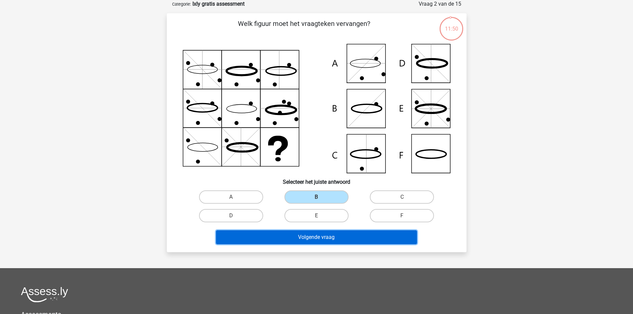
click at [327, 237] on button "Volgende vraag" at bounding box center [316, 237] width 201 height 14
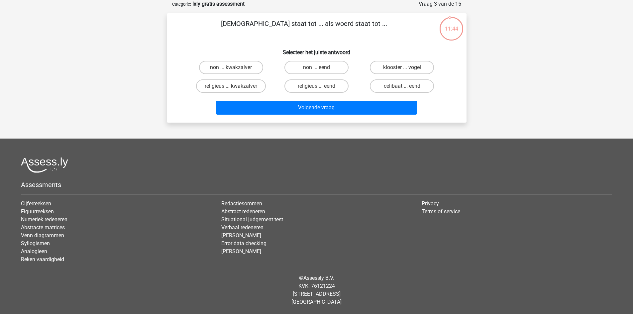
click at [233, 71] on input "non ... kwakzalver" at bounding box center [233, 69] width 4 height 4
radio input "true"
click at [310, 70] on label "non ... eend" at bounding box center [316, 67] width 64 height 13
click at [316, 70] on input "non ... eend" at bounding box center [318, 69] width 4 height 4
radio input "true"
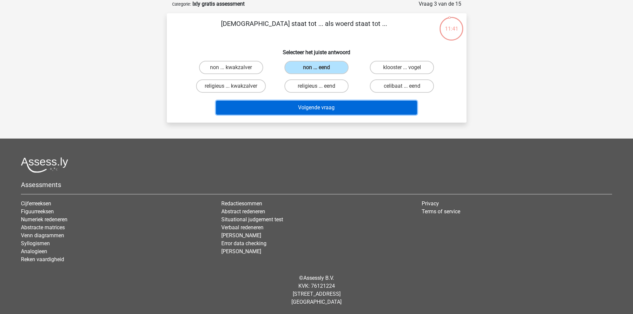
click at [318, 110] on button "Volgende vraag" at bounding box center [316, 108] width 201 height 14
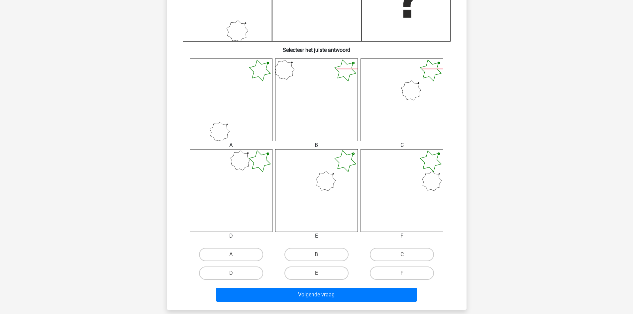
scroll to position [243, 0]
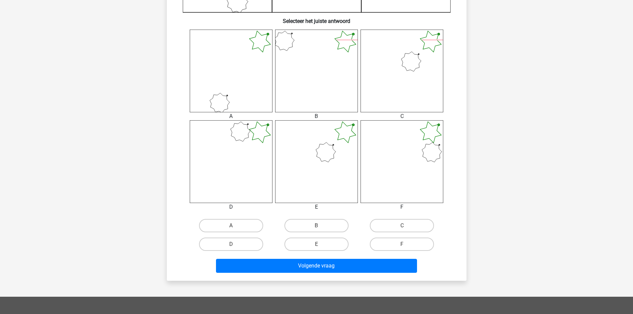
click at [405, 255] on div "Volgende vraag" at bounding box center [316, 265] width 278 height 22
click at [402, 241] on label "F" at bounding box center [402, 244] width 64 height 13
click at [402, 244] on input "F" at bounding box center [404, 246] width 4 height 4
radio input "true"
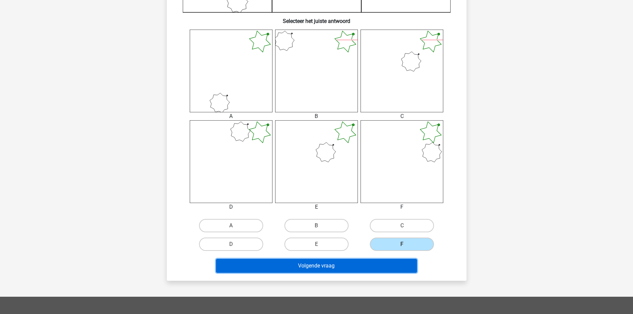
click at [392, 262] on button "Volgende vraag" at bounding box center [316, 266] width 201 height 14
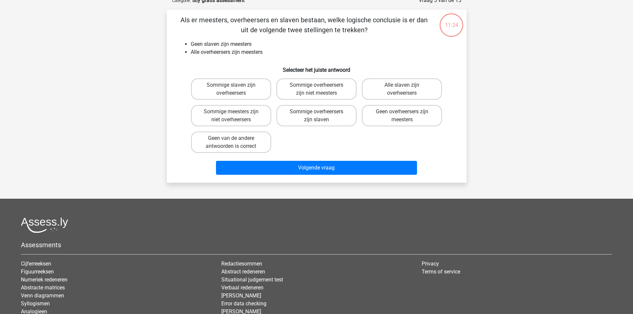
scroll to position [33, 0]
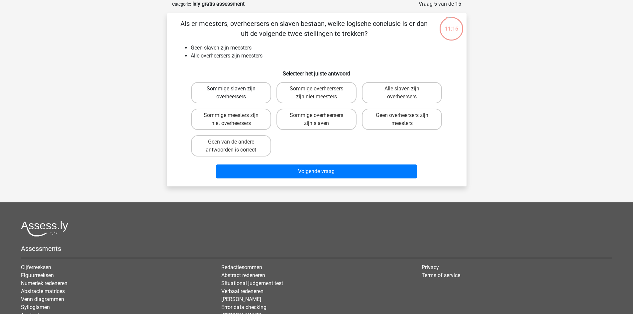
click at [232, 96] on label "Sommige slaven zijn overheersers" at bounding box center [231, 92] width 80 height 21
click at [232, 93] on input "Sommige slaven zijn overheersers" at bounding box center [233, 91] width 4 height 4
radio input "true"
click at [256, 147] on label "Geen van de andere antwoorden is correct" at bounding box center [231, 145] width 80 height 21
click at [235, 146] on input "Geen van de andere antwoorden is correct" at bounding box center [233, 144] width 4 height 4
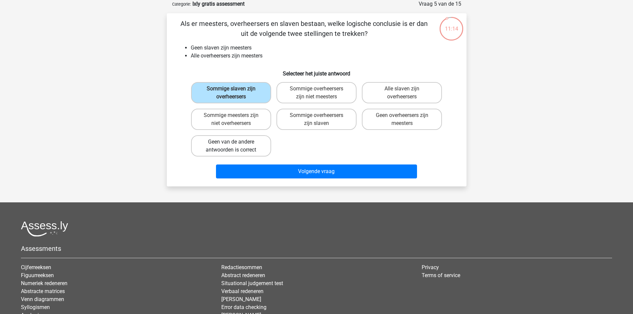
radio input "true"
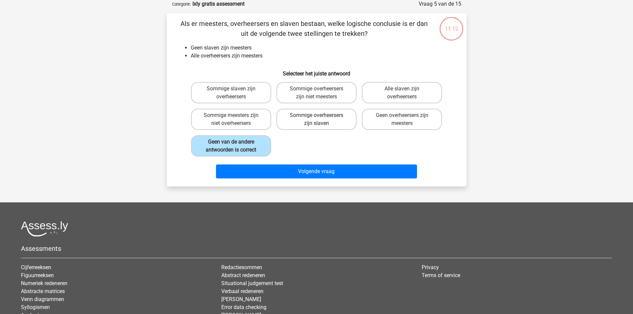
click at [310, 123] on label "Sommige overheersers zijn slaven" at bounding box center [316, 119] width 80 height 21
click at [316, 120] on input "Sommige overheersers zijn slaven" at bounding box center [318, 117] width 4 height 4
radio input "true"
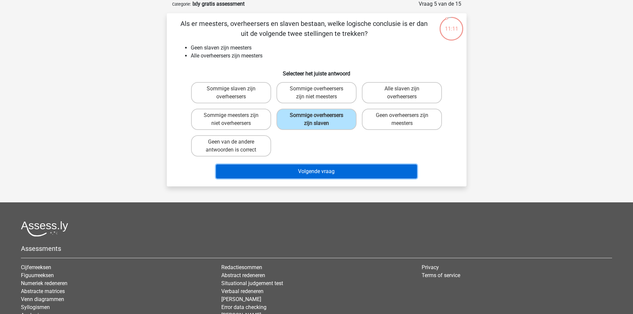
click at [334, 170] on button "Volgende vraag" at bounding box center [316, 171] width 201 height 14
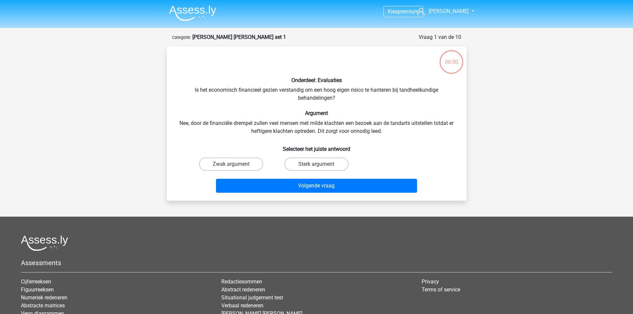
scroll to position [33, 0]
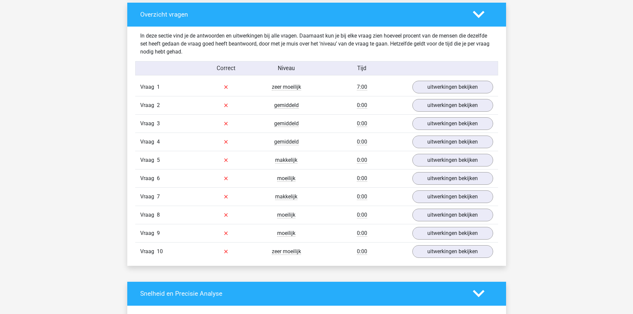
scroll to position [501, 0]
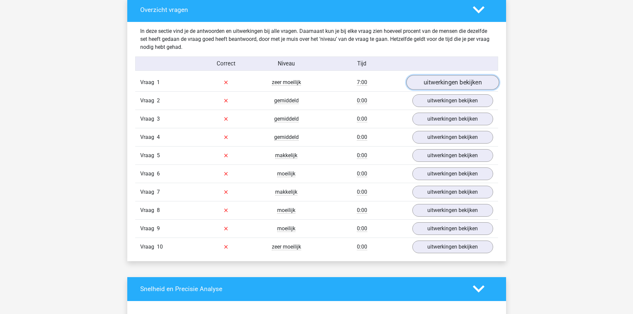
click at [444, 78] on link "uitwerkingen bekijken" at bounding box center [452, 82] width 93 height 15
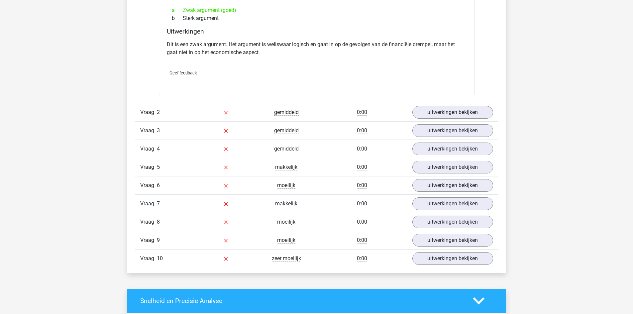
scroll to position [656, 0]
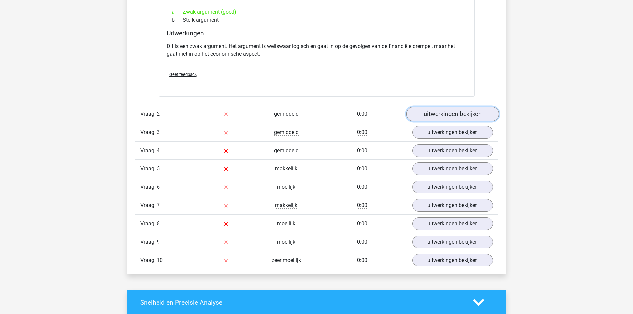
click at [441, 117] on link "uitwerkingen bekijken" at bounding box center [452, 114] width 93 height 15
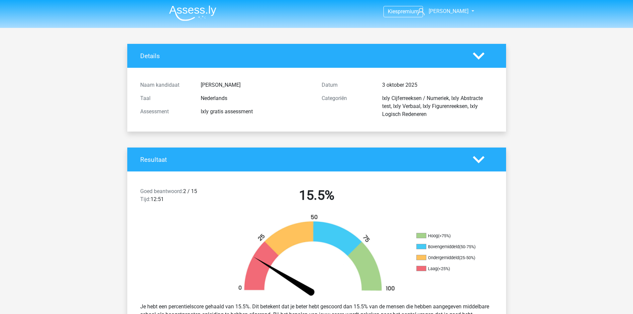
click at [200, 8] on img at bounding box center [192, 13] width 47 height 16
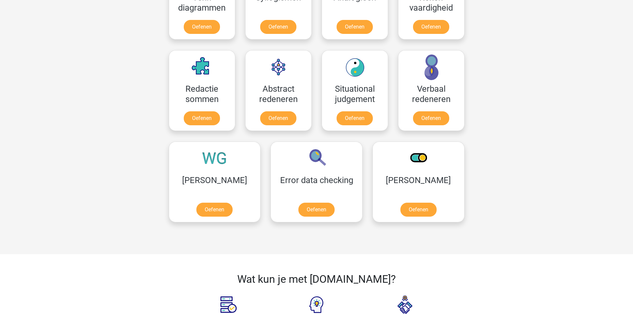
scroll to position [445, 0]
